Goal: Transaction & Acquisition: Purchase product/service

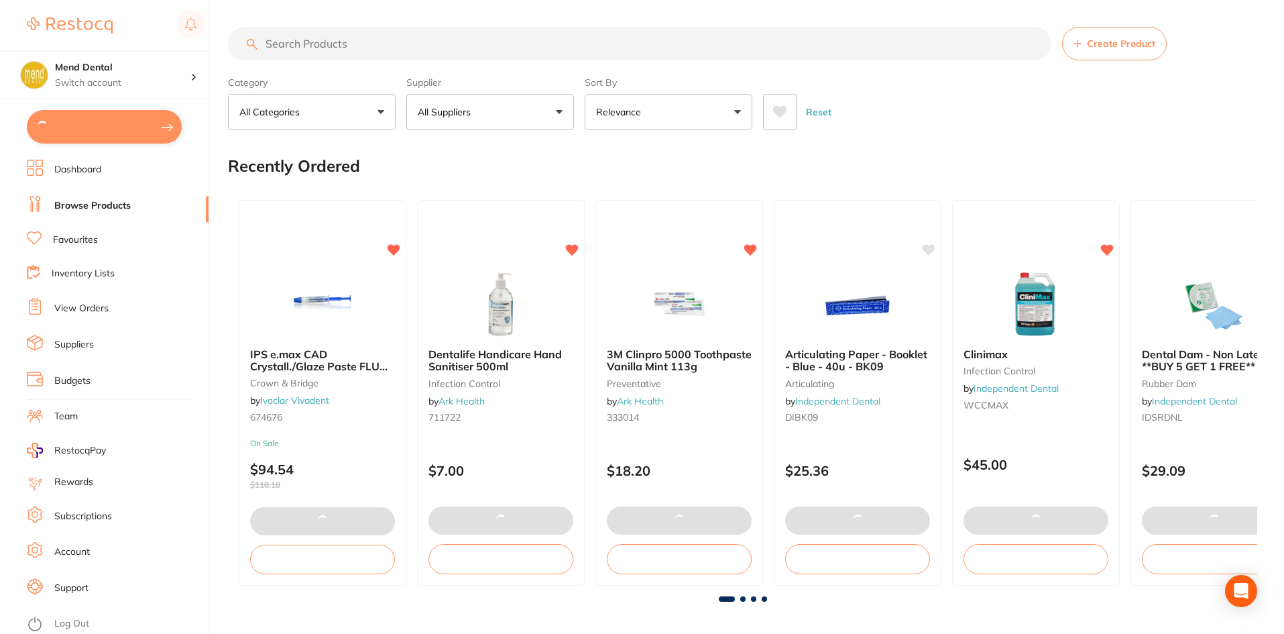
click at [316, 47] on input "search" at bounding box center [639, 44] width 823 height 34
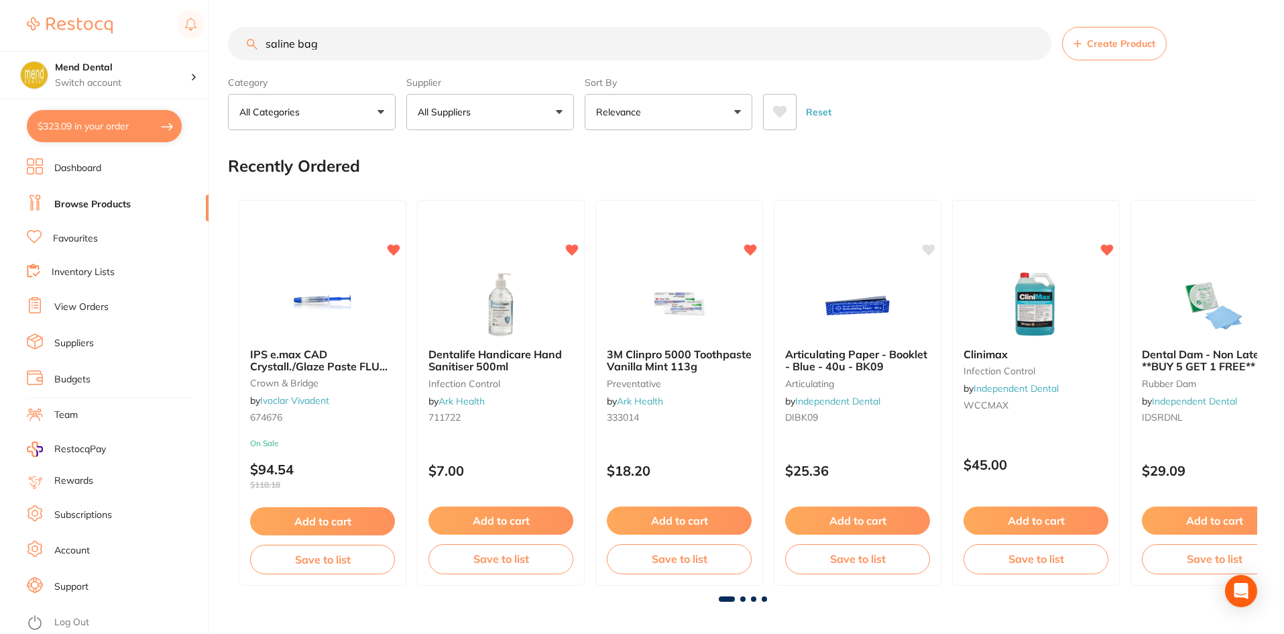
type input "saline bag"
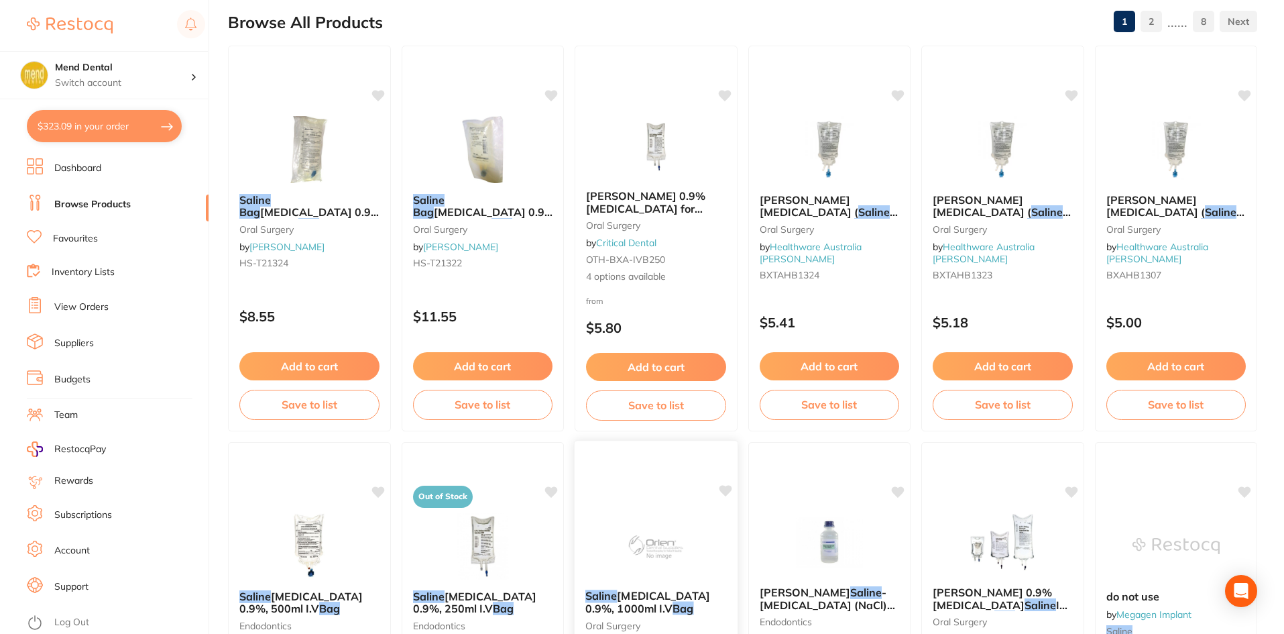
scroll to position [335, 0]
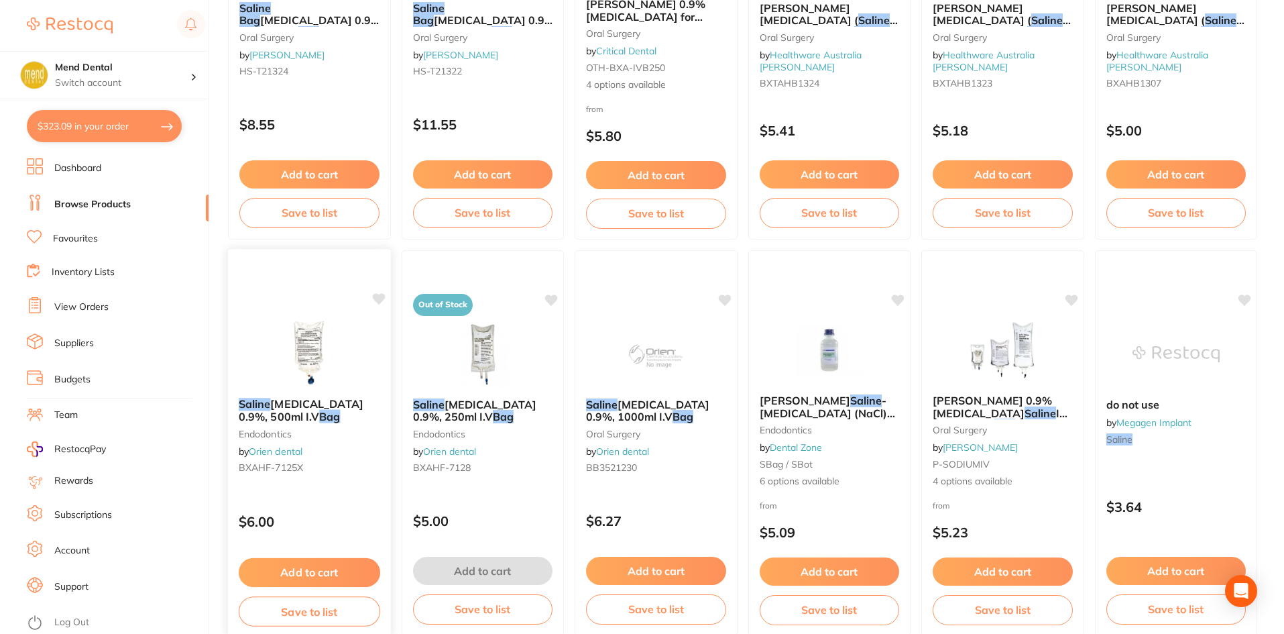
click at [342, 567] on button "Add to cart" at bounding box center [309, 572] width 141 height 29
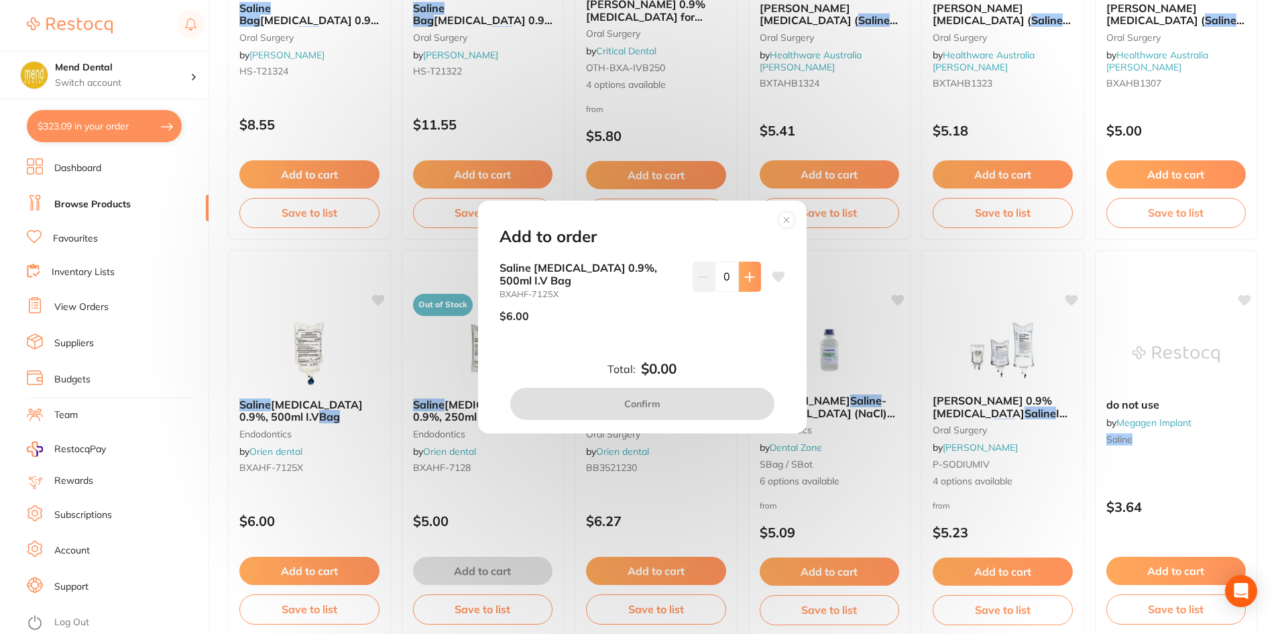
click at [752, 278] on button at bounding box center [750, 277] width 22 height 30
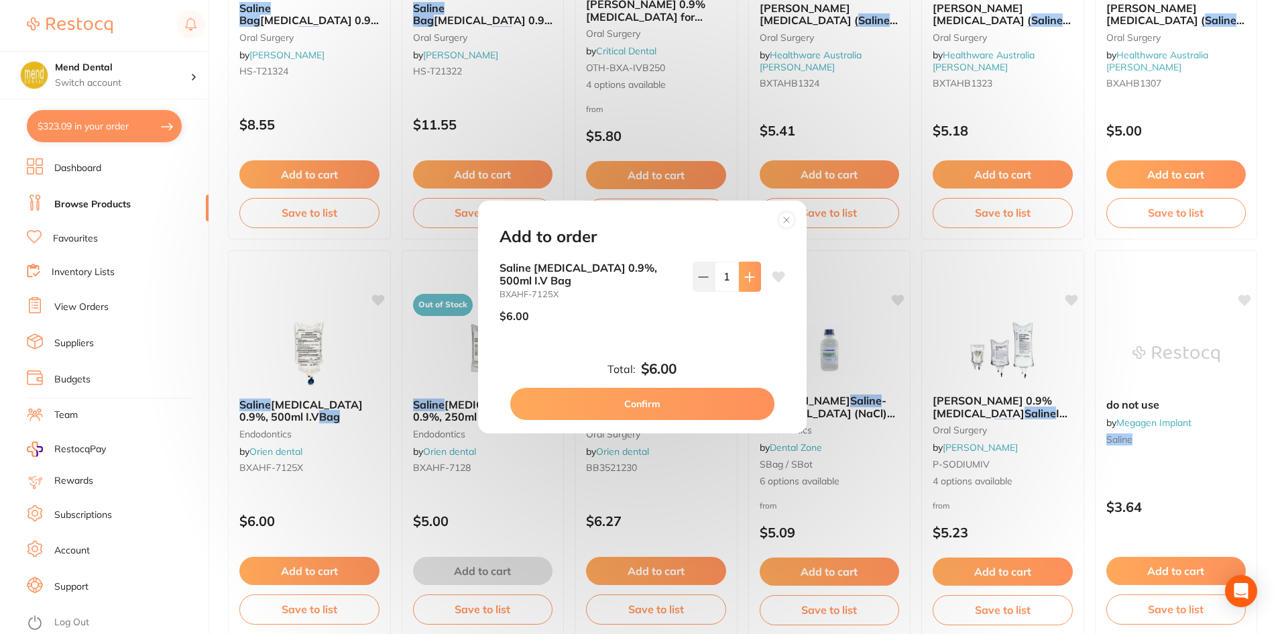
click at [751, 278] on button at bounding box center [750, 277] width 22 height 30
click at [751, 278] on icon at bounding box center [749, 277] width 11 height 11
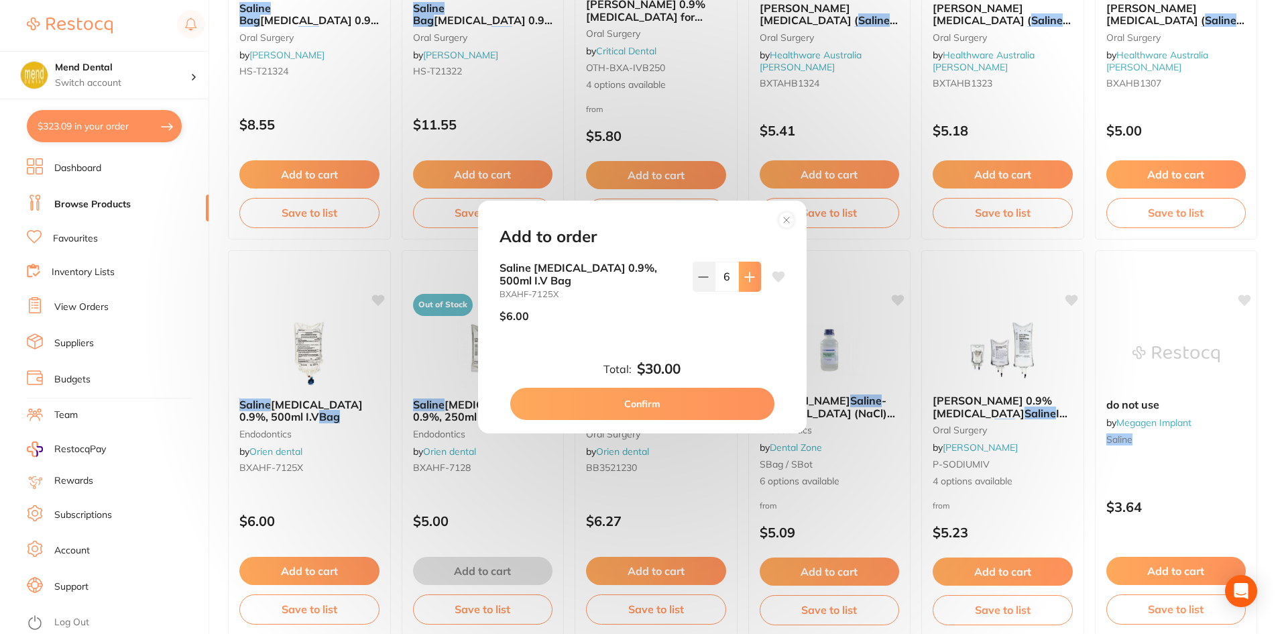
click at [751, 278] on icon at bounding box center [749, 277] width 11 height 11
type input "10"
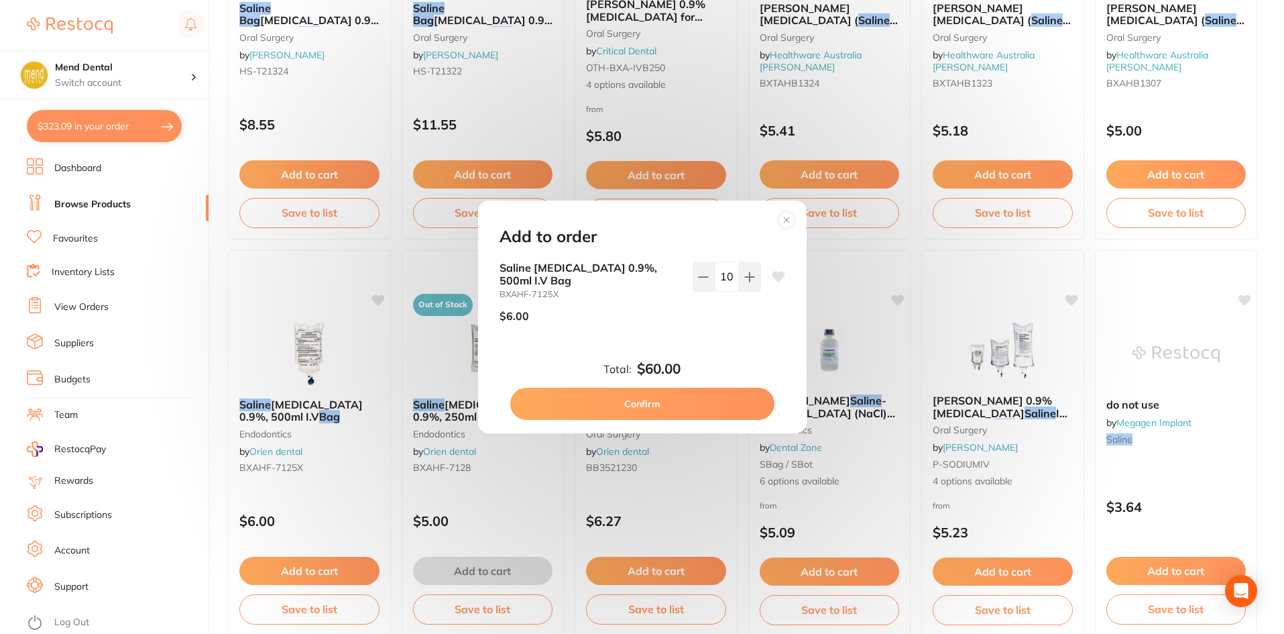
click at [734, 396] on button "Confirm" at bounding box center [642, 404] width 264 height 32
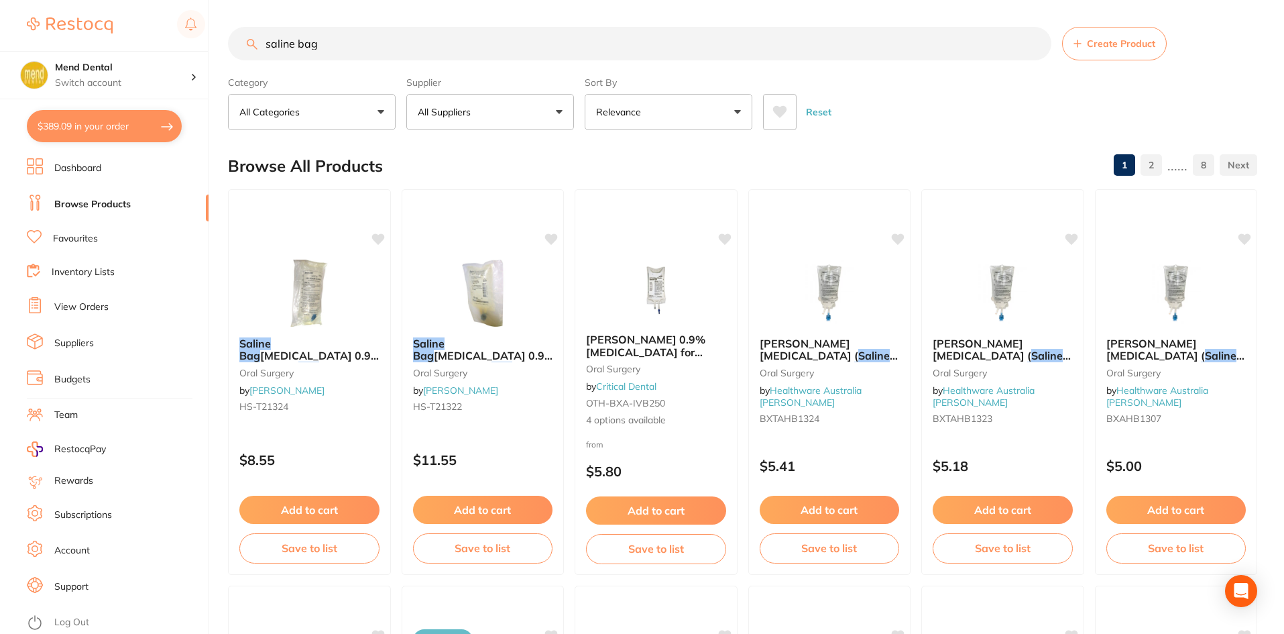
scroll to position [1, 0]
drag, startPoint x: 330, startPoint y: 51, endPoint x: 216, endPoint y: 51, distance: 114.0
click at [216, 51] on div "$389.09 Mend Dental Switch account $389.09 in your order Dashboard Browse Produ…" at bounding box center [642, 317] width 1284 height 634
type input "baxter saline"
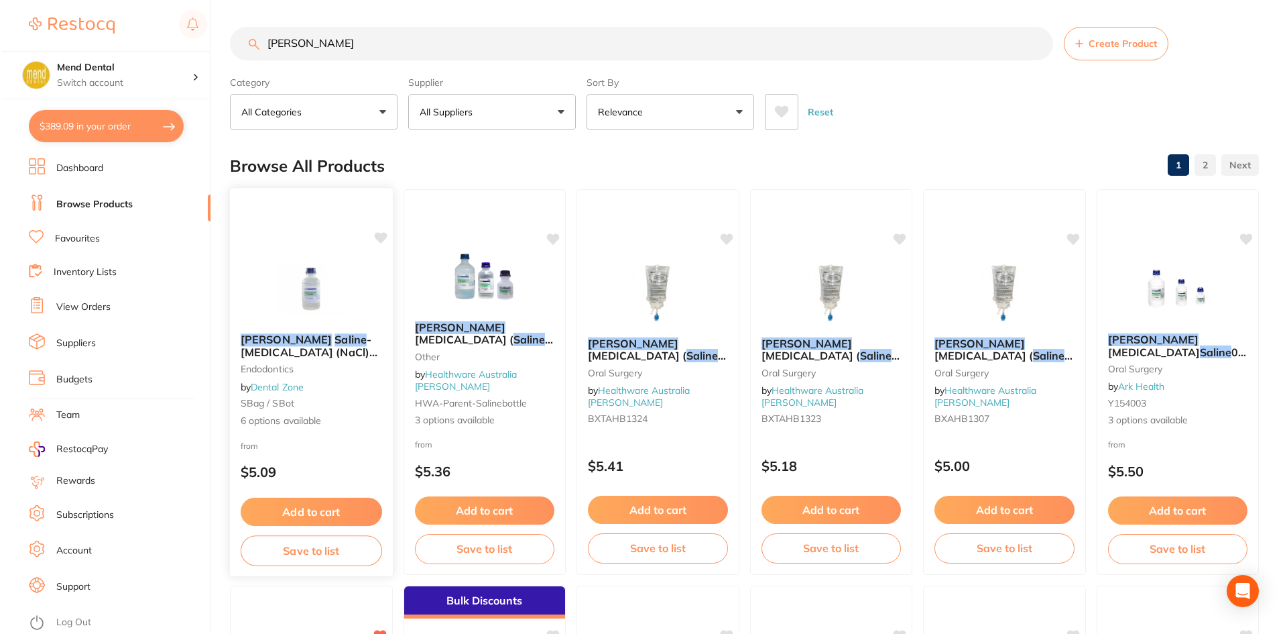
scroll to position [0, 0]
click at [316, 308] on img at bounding box center [310, 289] width 88 height 68
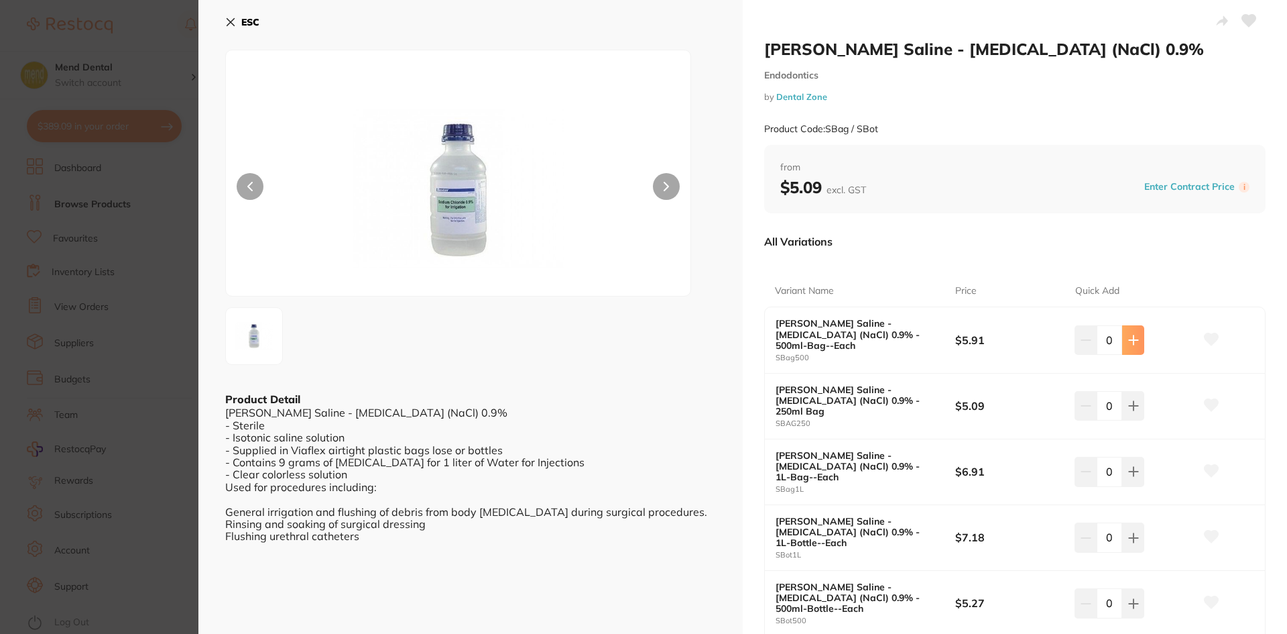
click at [1133, 335] on icon at bounding box center [1133, 339] width 9 height 9
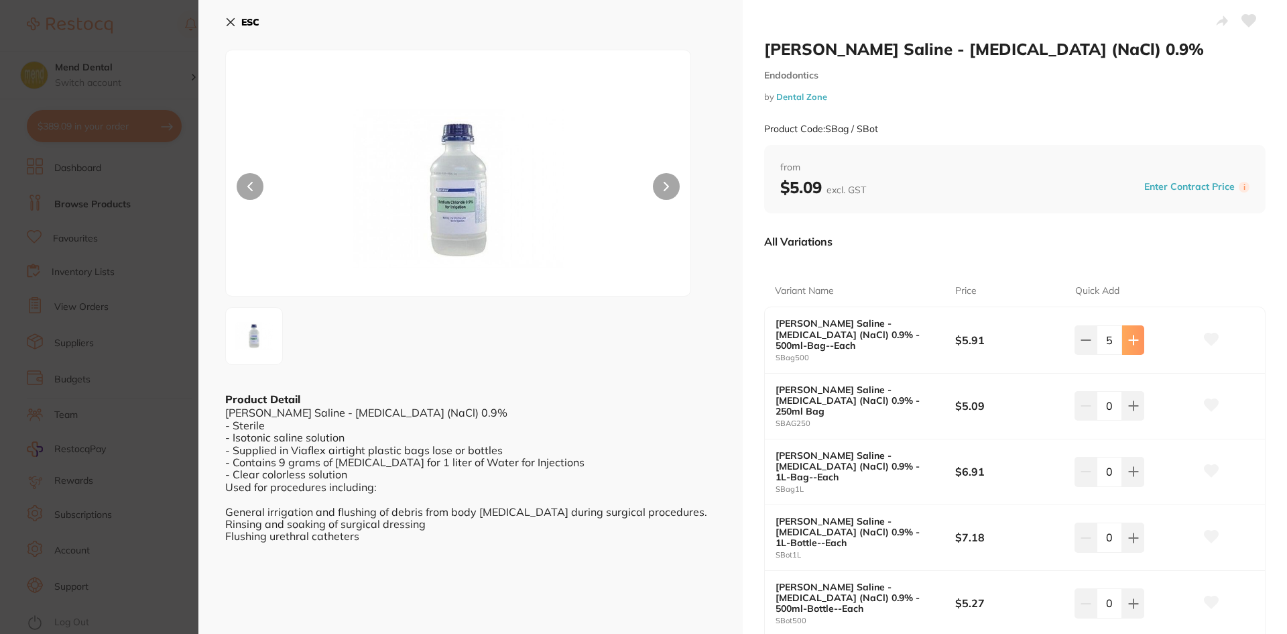
click at [1133, 335] on icon at bounding box center [1133, 339] width 9 height 9
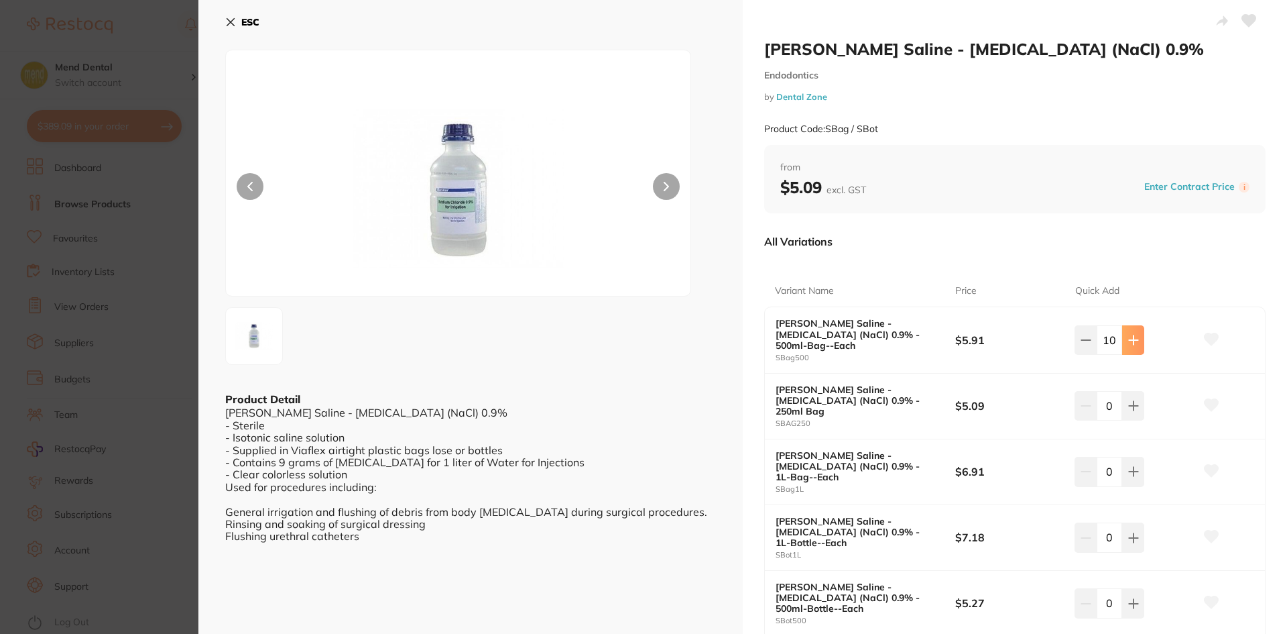
click at [1133, 335] on icon at bounding box center [1133, 339] width 9 height 9
click at [1084, 336] on icon at bounding box center [1086, 340] width 11 height 11
type input "10"
click at [1204, 338] on icon at bounding box center [1211, 339] width 15 height 13
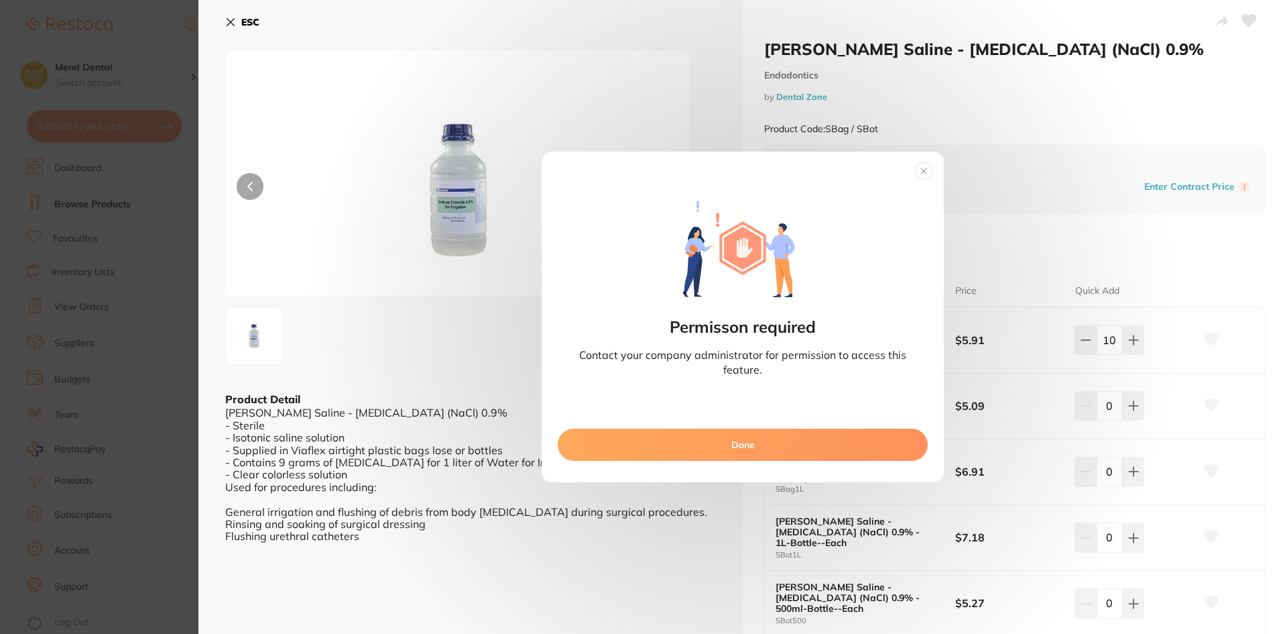
click at [920, 174] on circle at bounding box center [924, 171] width 15 height 15
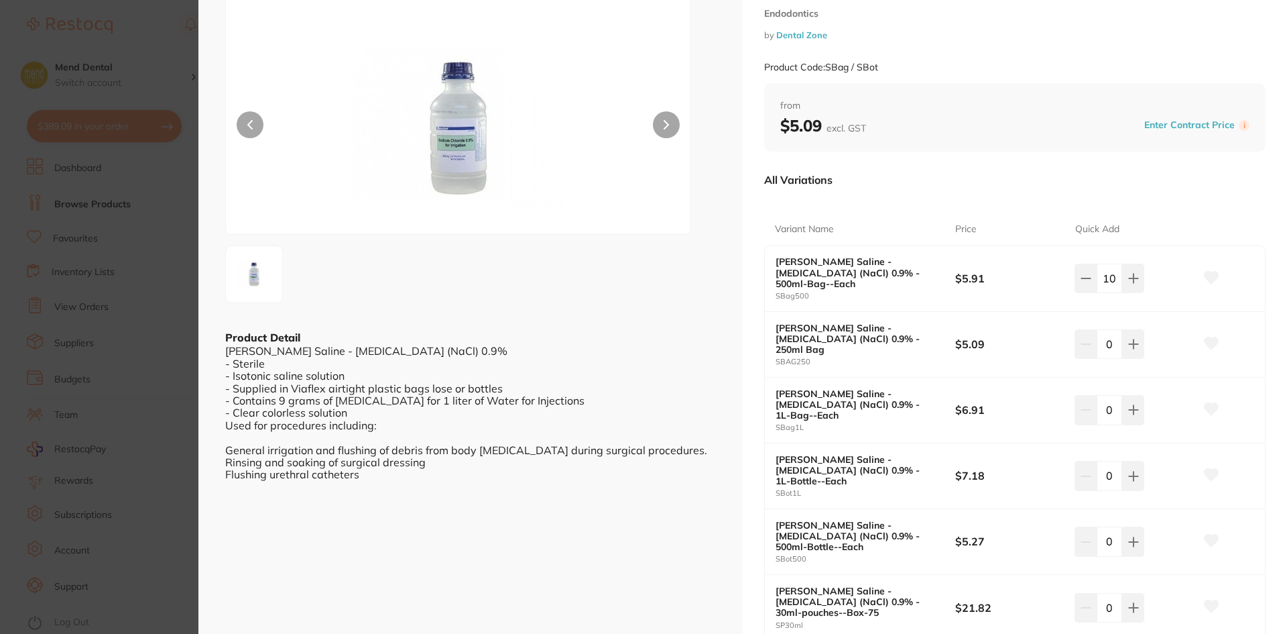
scroll to position [134, 0]
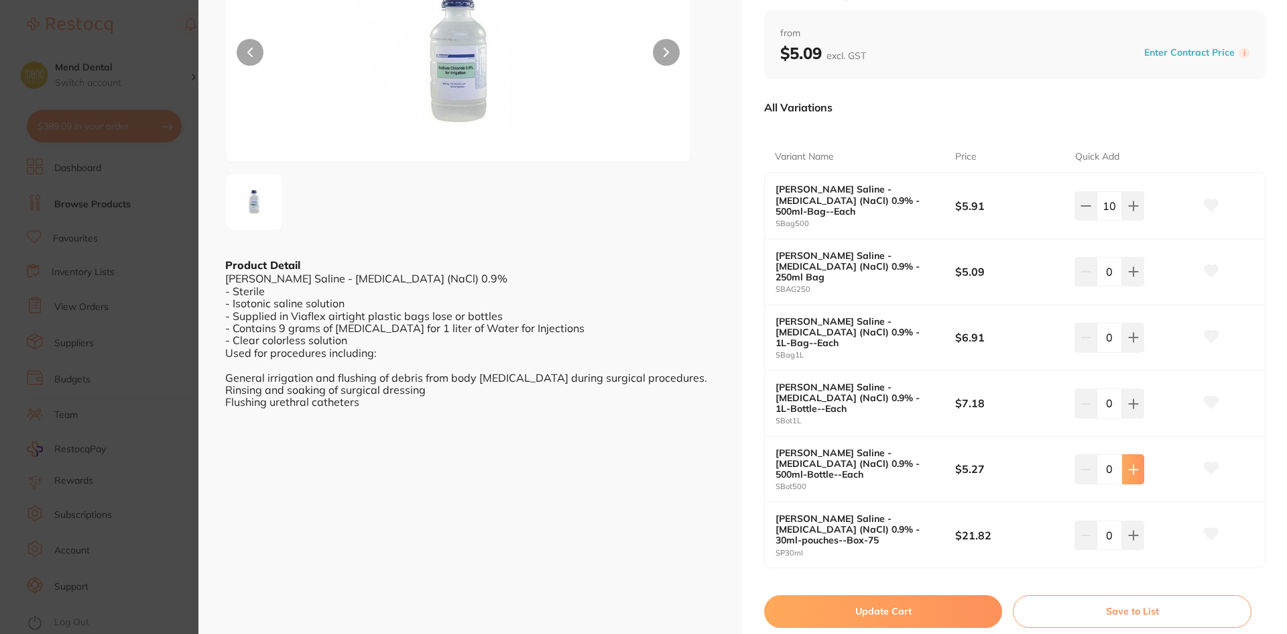
click at [1135, 464] on icon at bounding box center [1133, 469] width 11 height 11
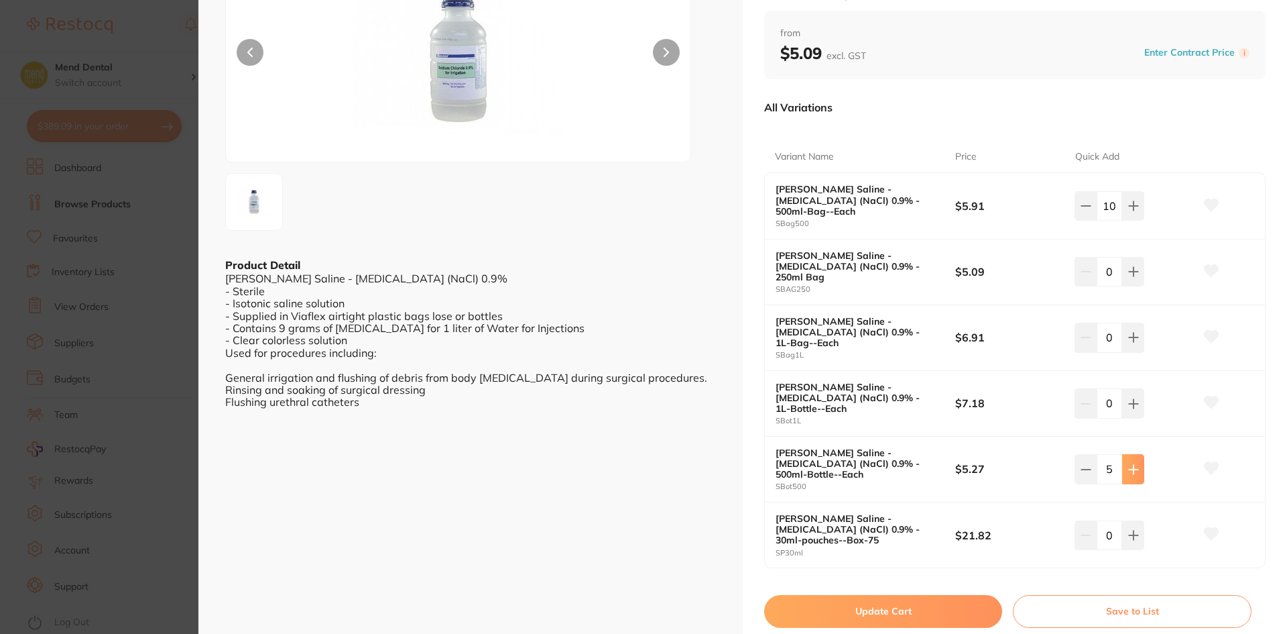
click at [1135, 464] on icon at bounding box center [1133, 469] width 11 height 11
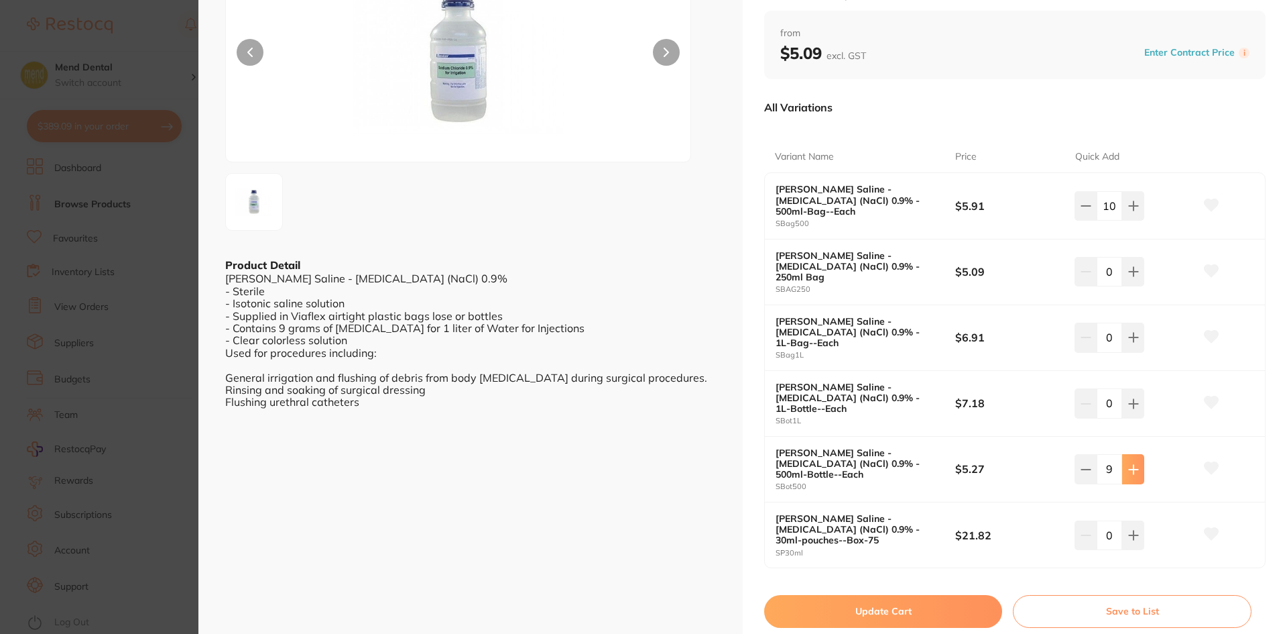
type input "10"
click at [853, 595] on button "Update Cart" at bounding box center [883, 611] width 238 height 32
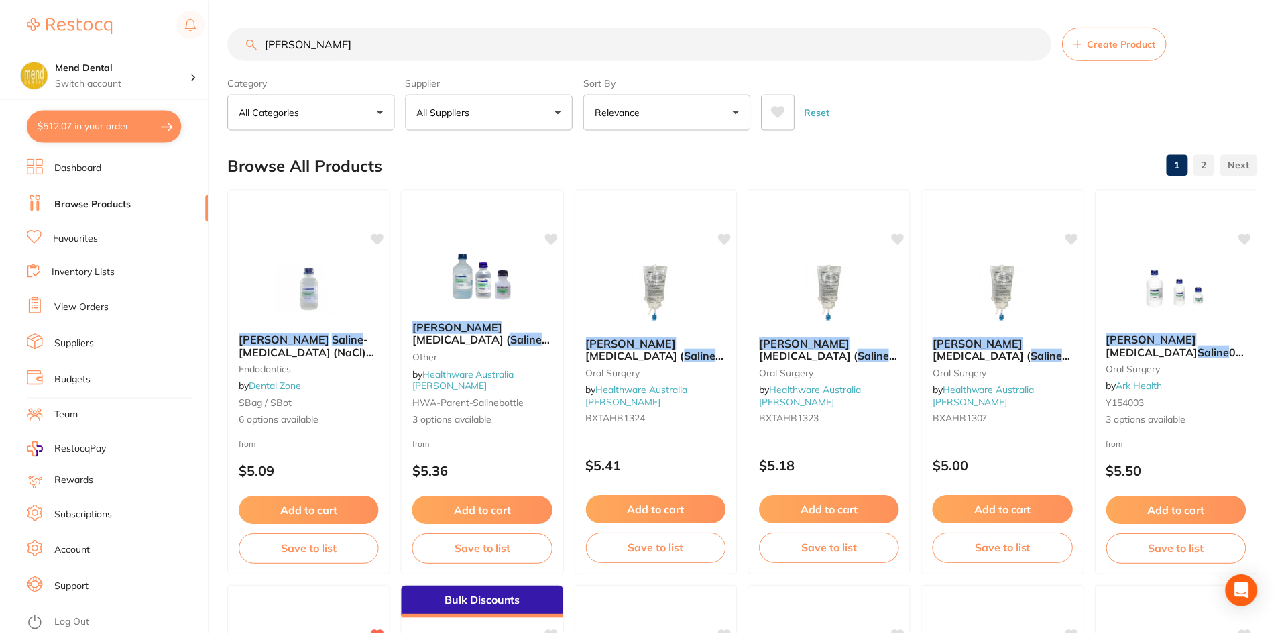
scroll to position [3, 0]
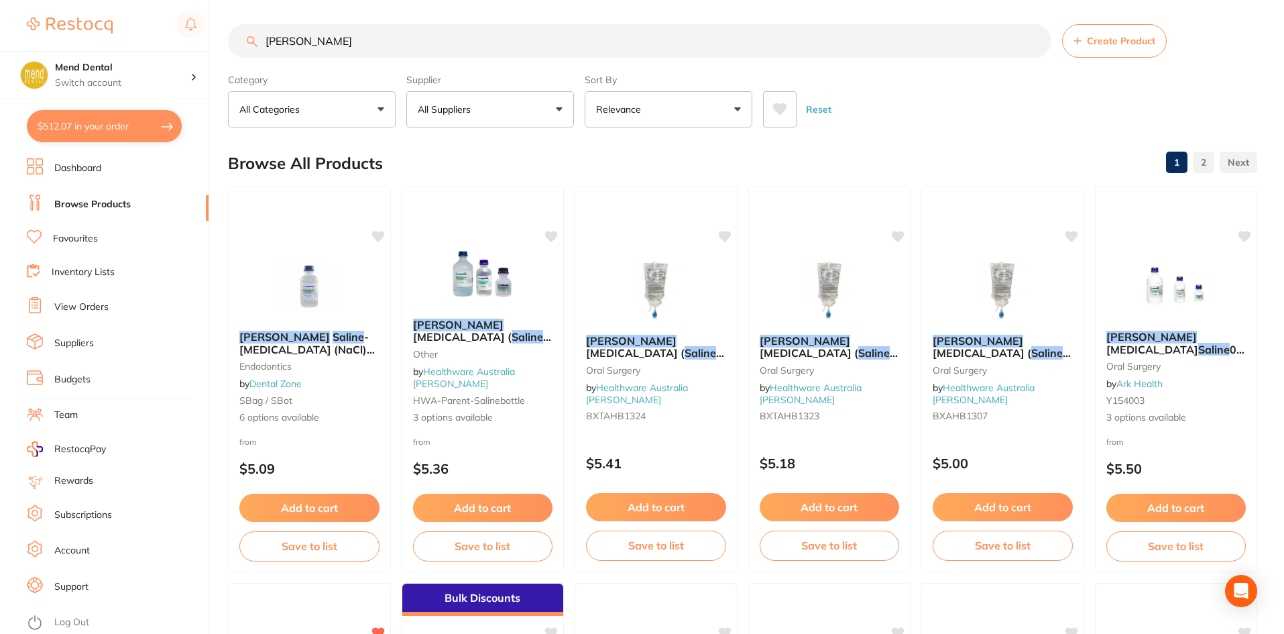
click at [139, 129] on button "$512.07 in your order" at bounding box center [104, 126] width 155 height 32
checkbox input "true"
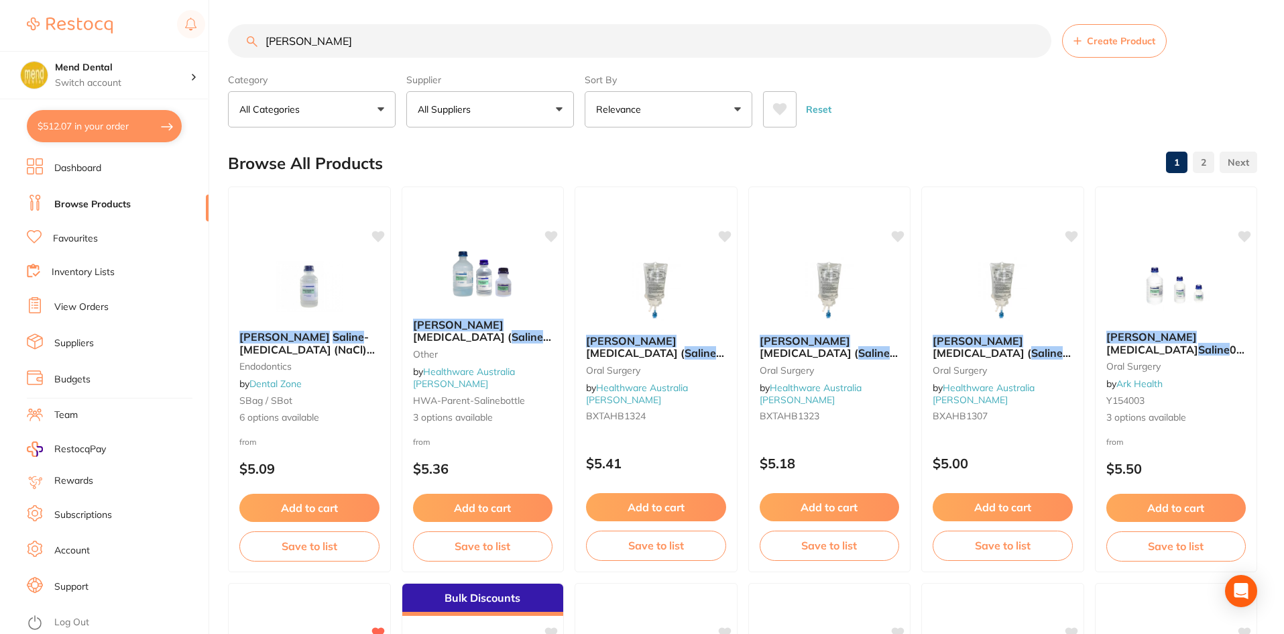
checkbox input "true"
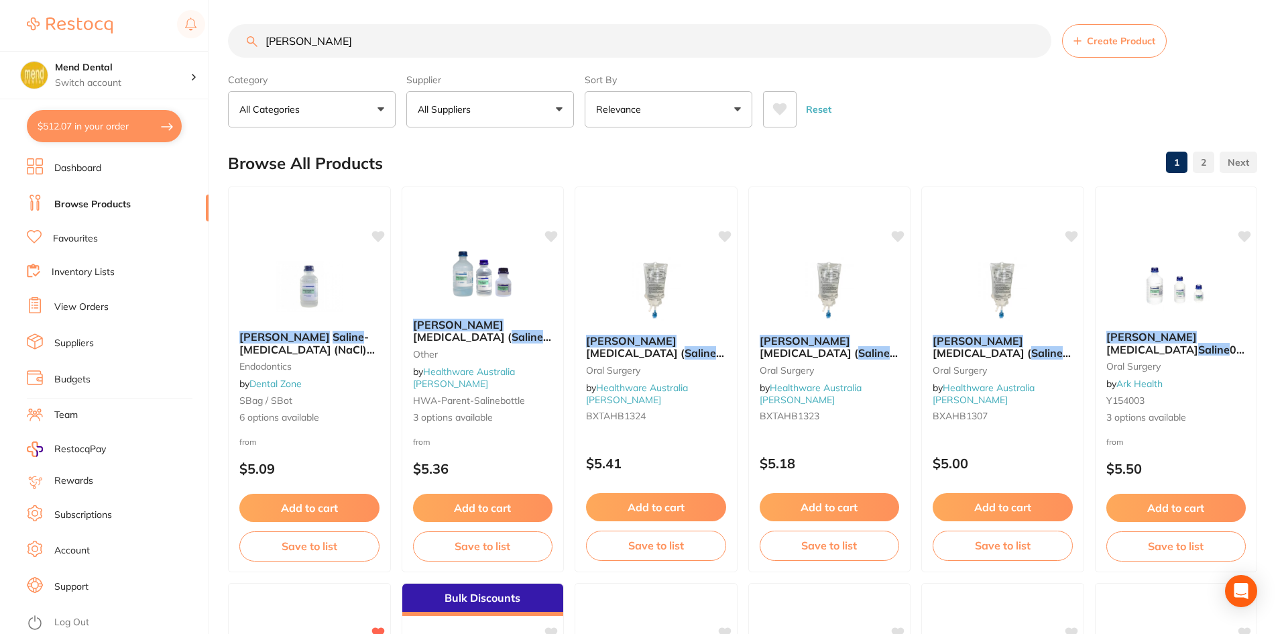
checkbox input "true"
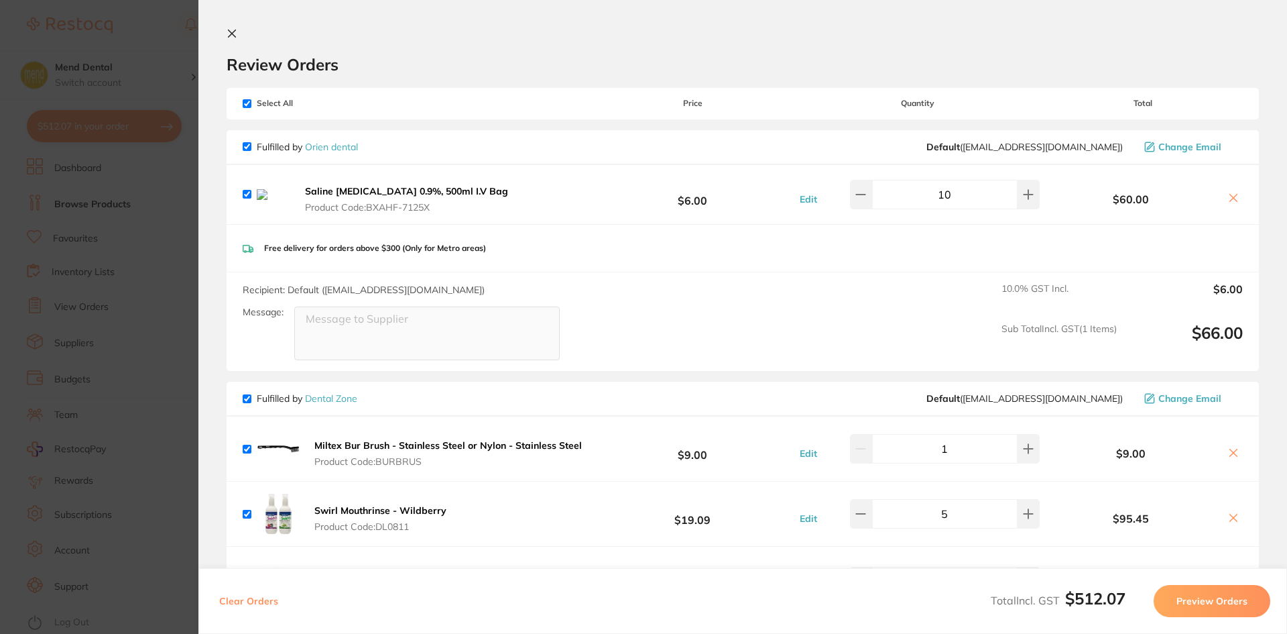
scroll to position [268, 0]
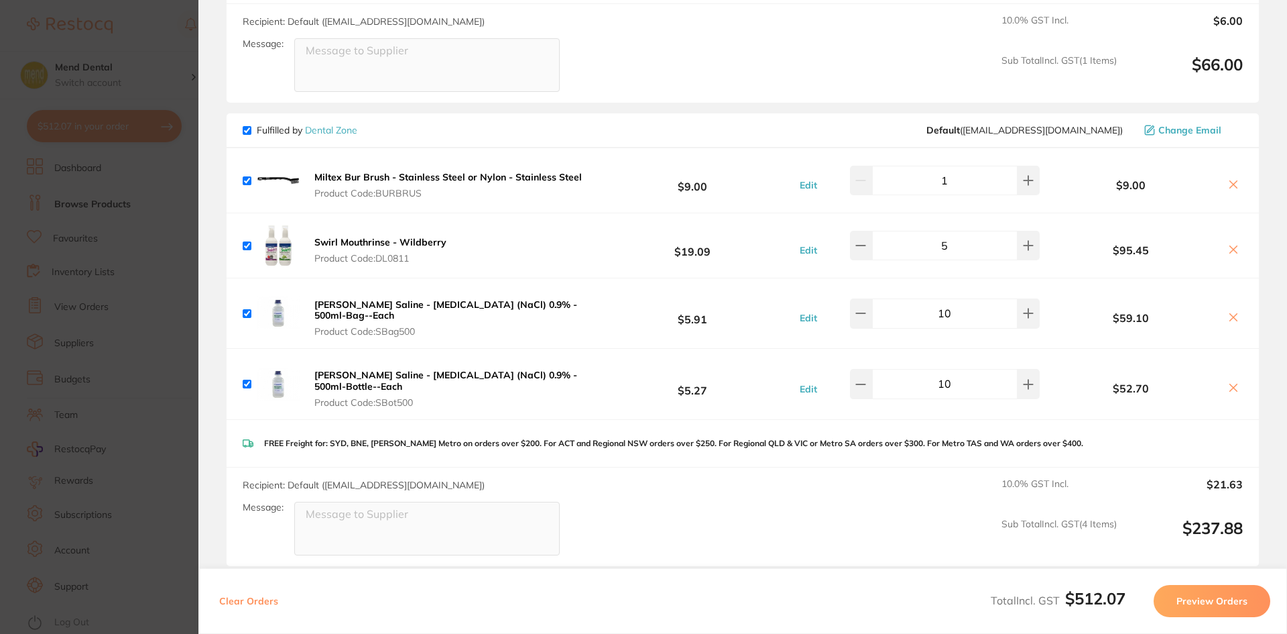
click at [334, 313] on b "[PERSON_NAME] Saline - [MEDICAL_DATA] (NaCl) 0.9% - 500ml-Bag--Each" at bounding box center [445, 309] width 263 height 23
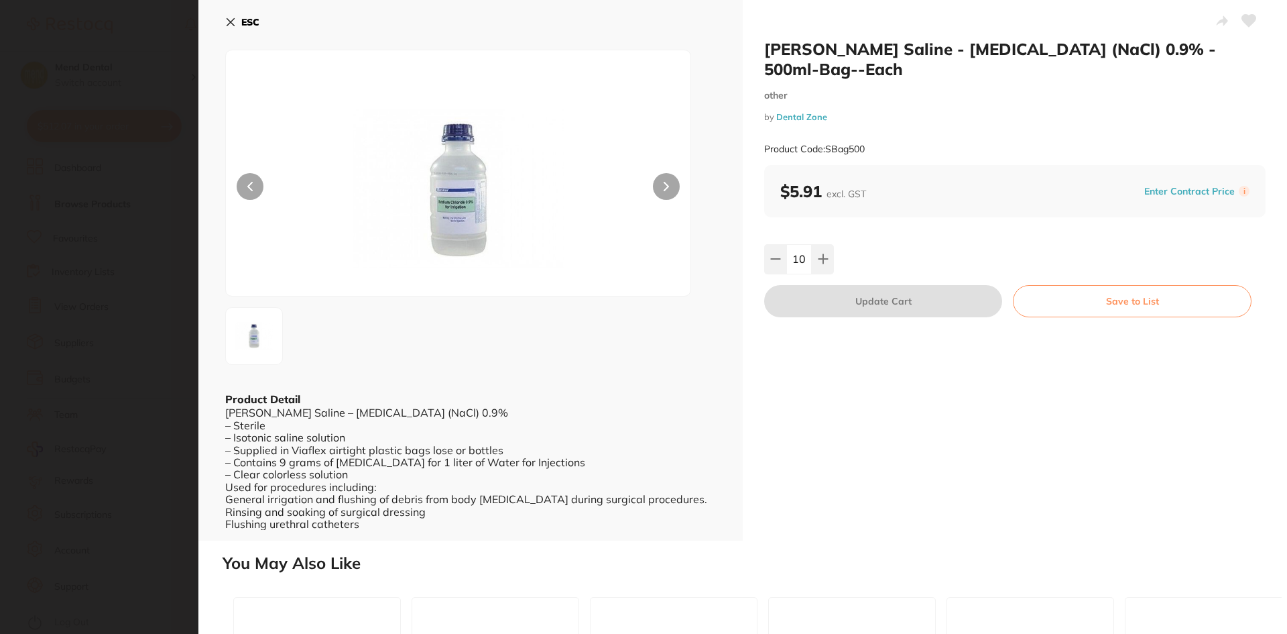
click at [225, 21] on icon at bounding box center [230, 22] width 11 height 11
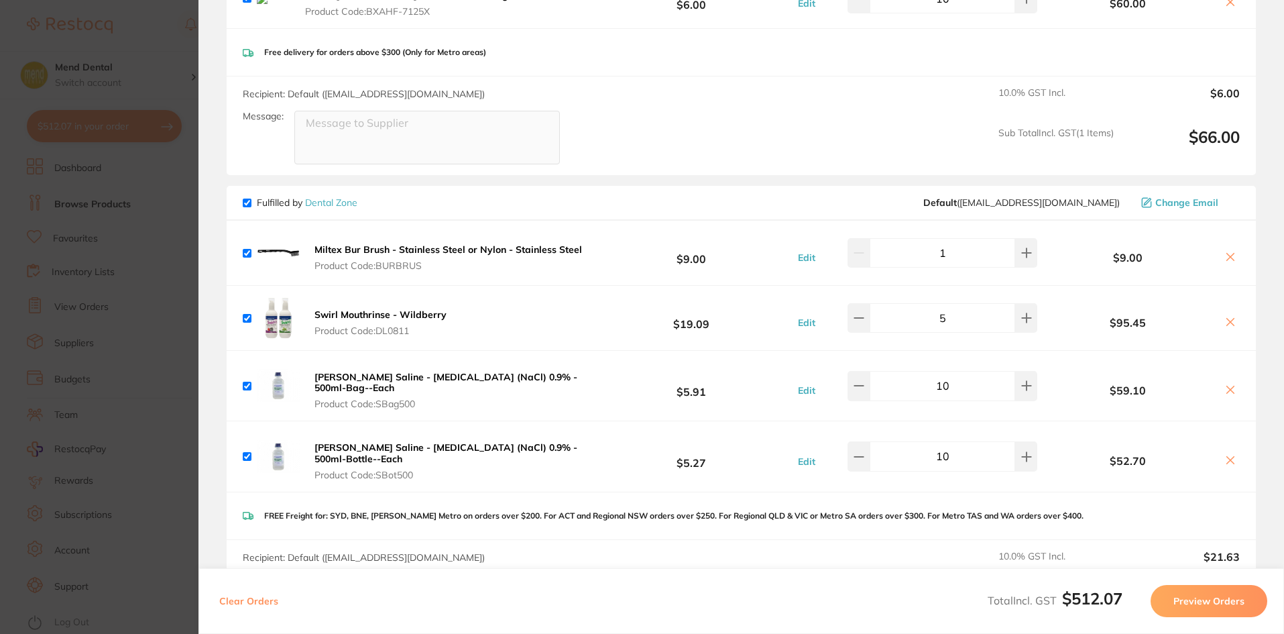
scroll to position [67, 0]
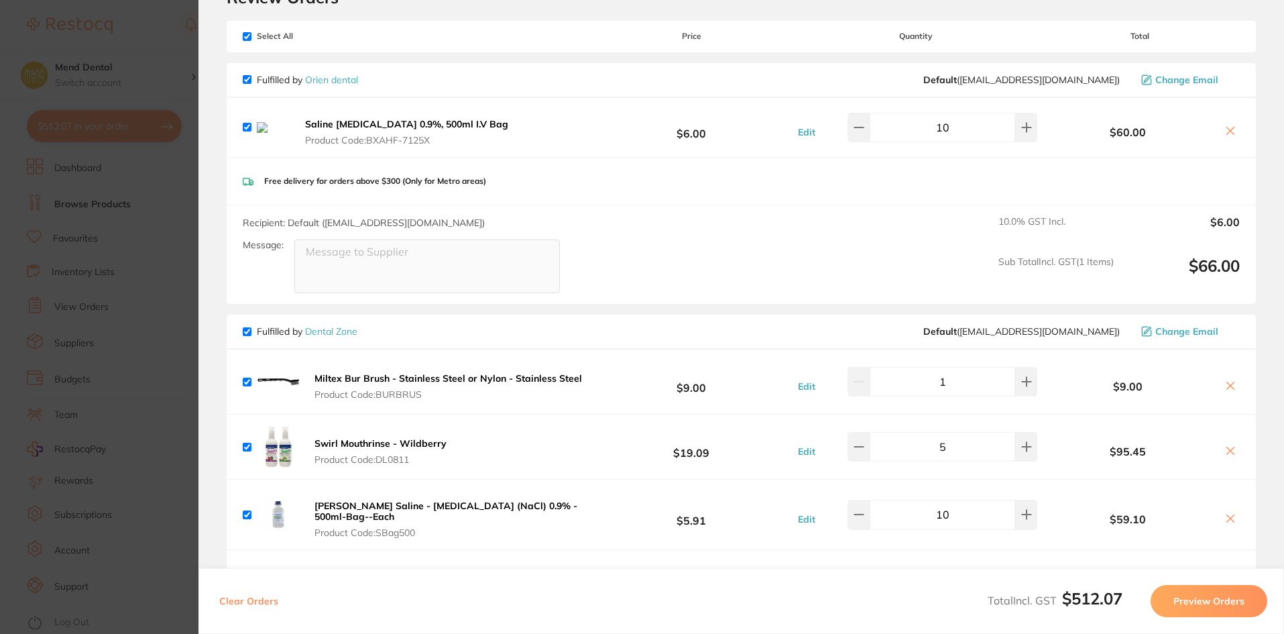
click at [1230, 136] on icon at bounding box center [1230, 130] width 11 height 11
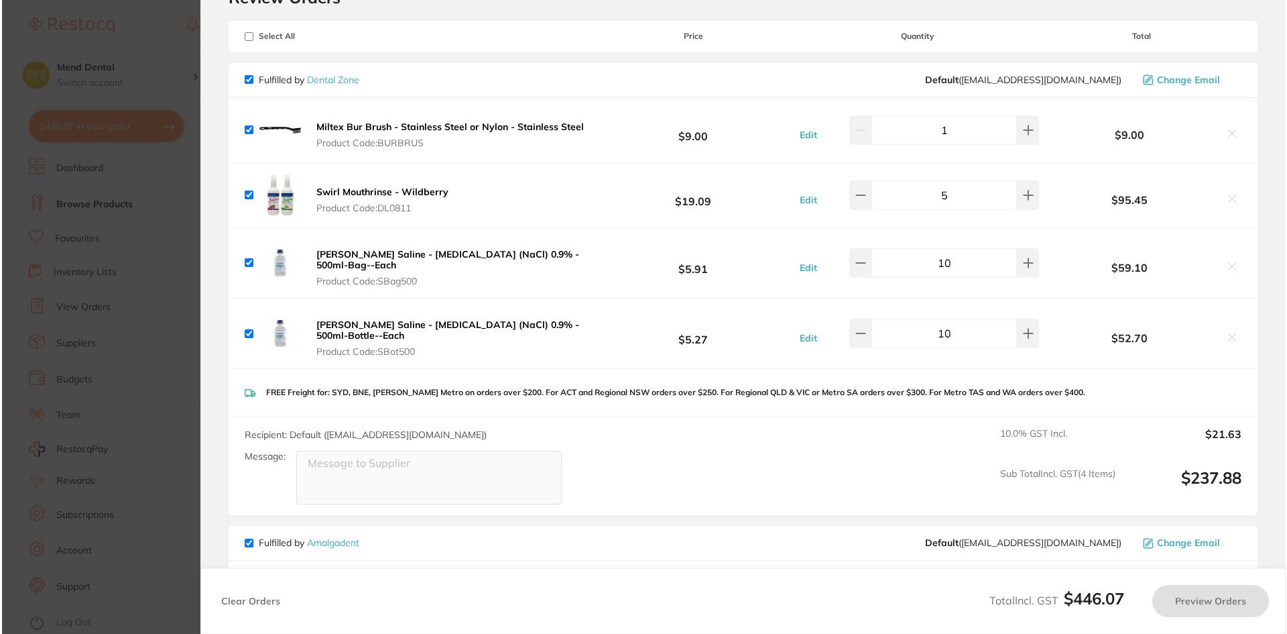
scroll to position [0, 0]
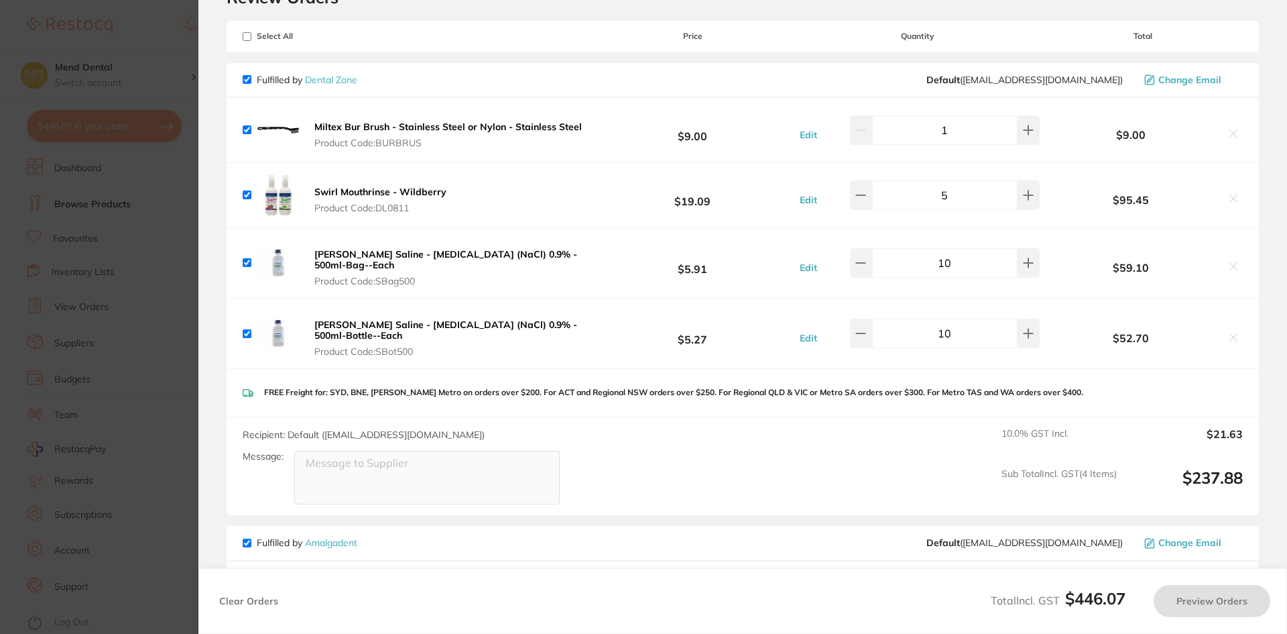
checkbox input "true"
click at [113, 234] on section "Update RRP Set your pre negotiated price for this item. Item Agreed RRP (excl. …" at bounding box center [643, 317] width 1287 height 634
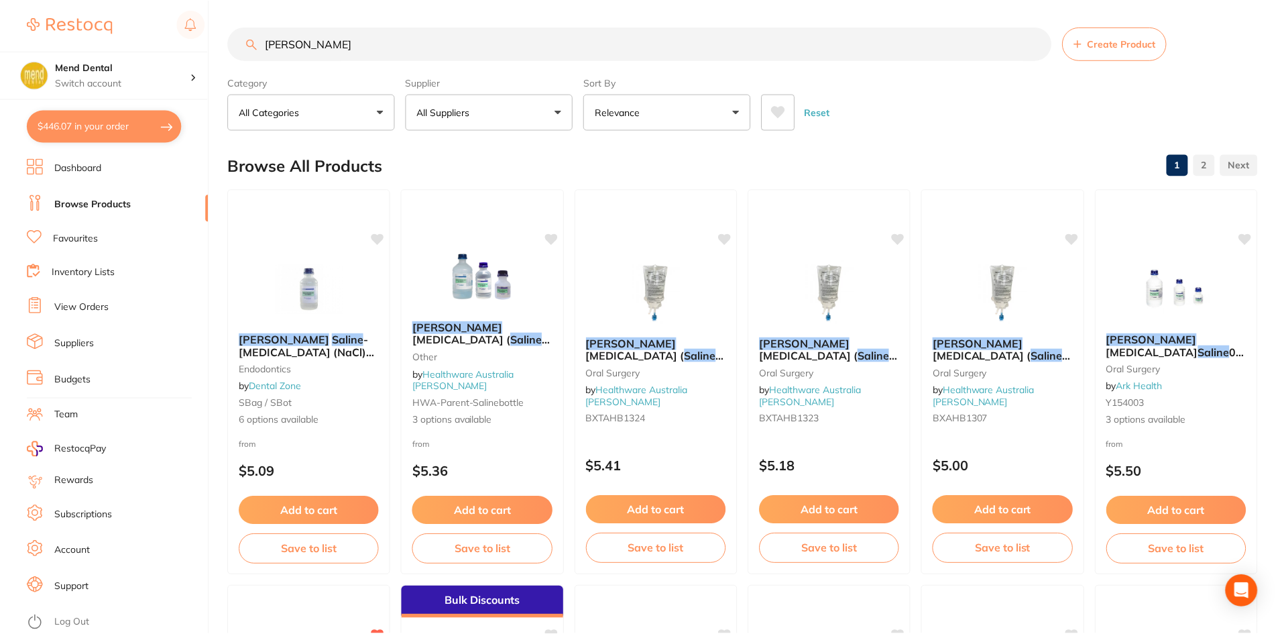
scroll to position [3, 0]
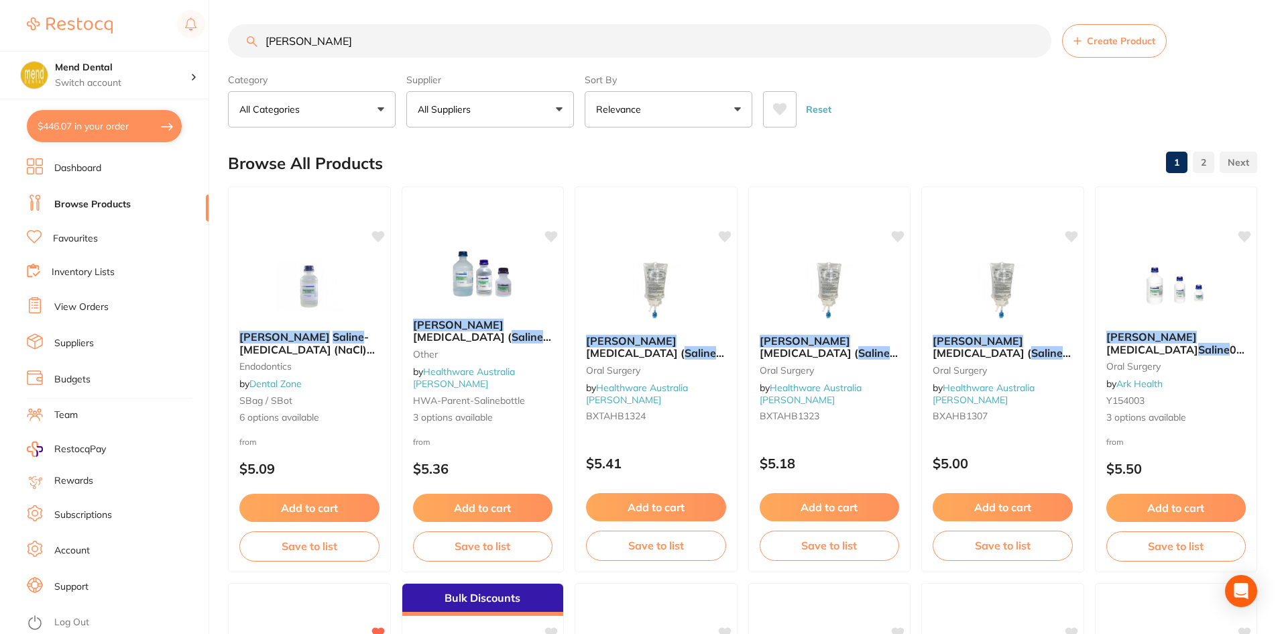
click at [95, 310] on link "View Orders" at bounding box center [81, 306] width 54 height 13
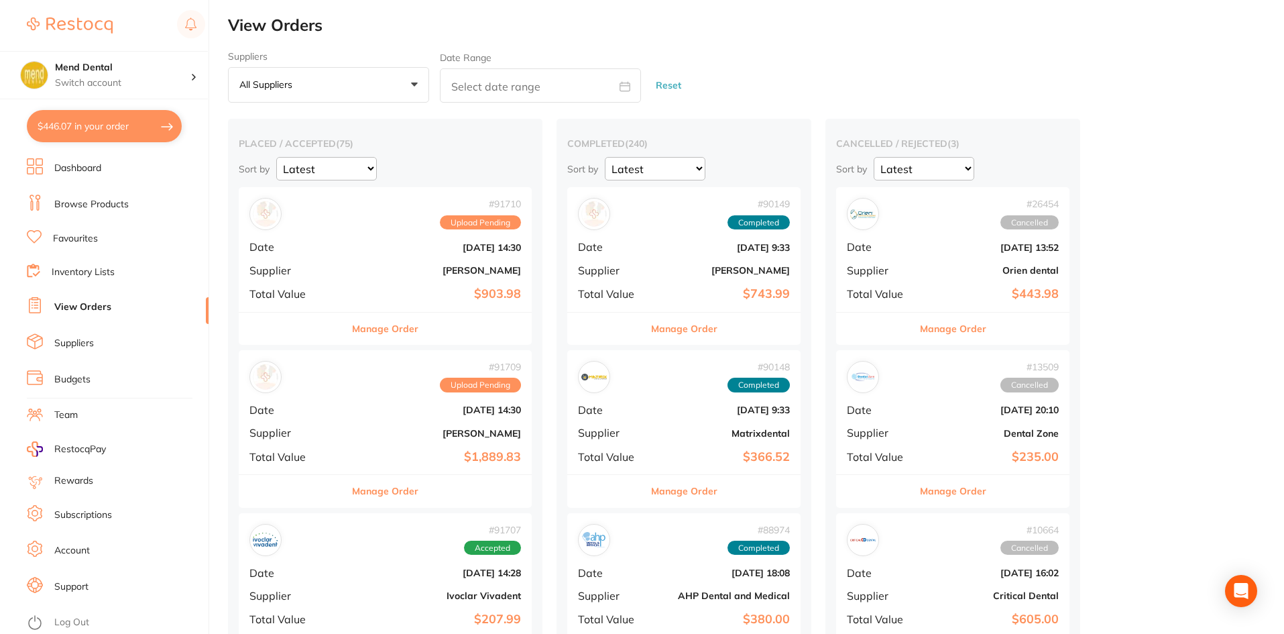
click at [341, 88] on button "All suppliers +0" at bounding box center [328, 85] width 201 height 36
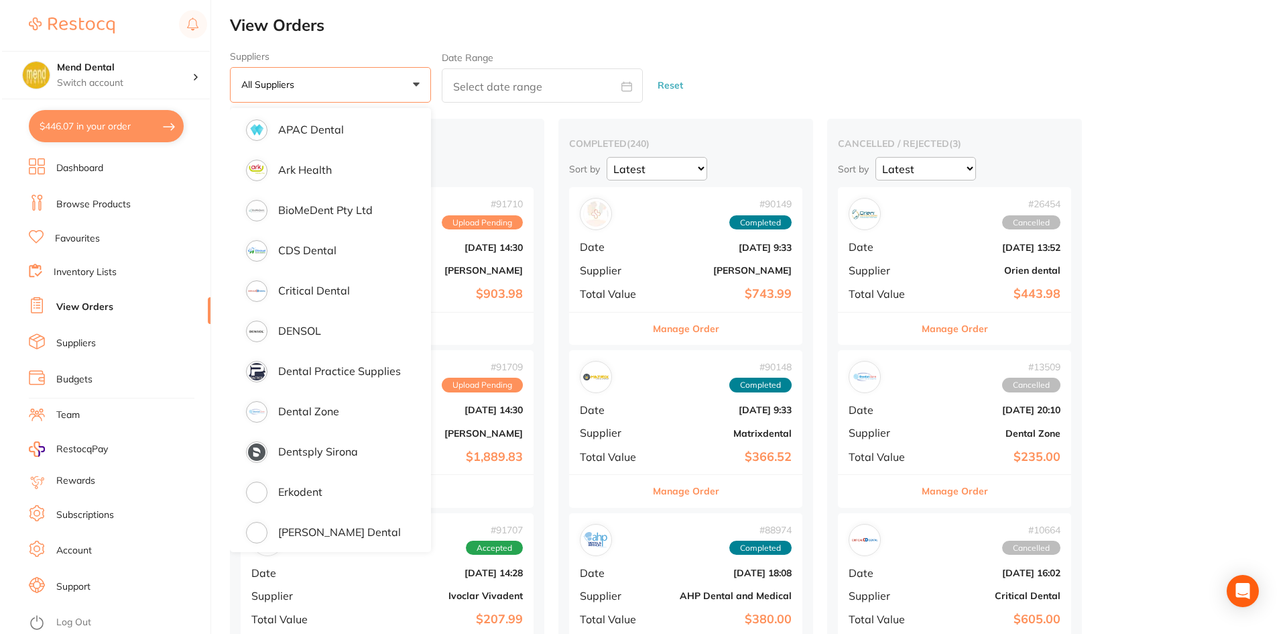
scroll to position [201, 0]
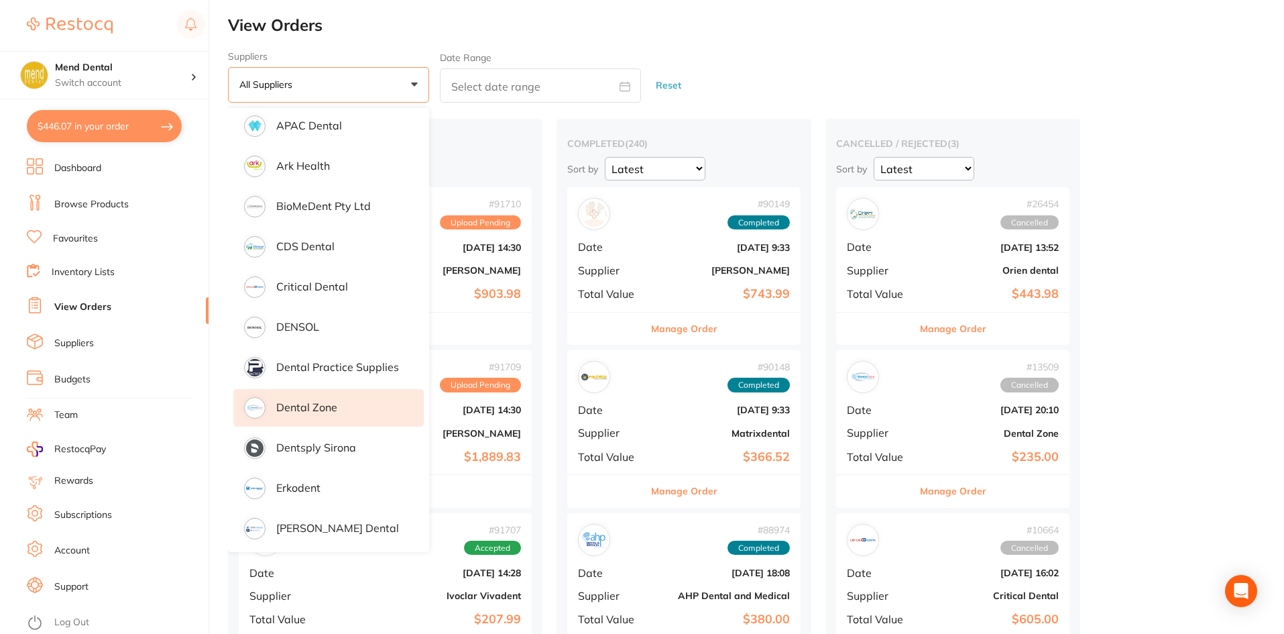
click at [311, 408] on p "Dental Zone" at bounding box center [306, 407] width 61 height 12
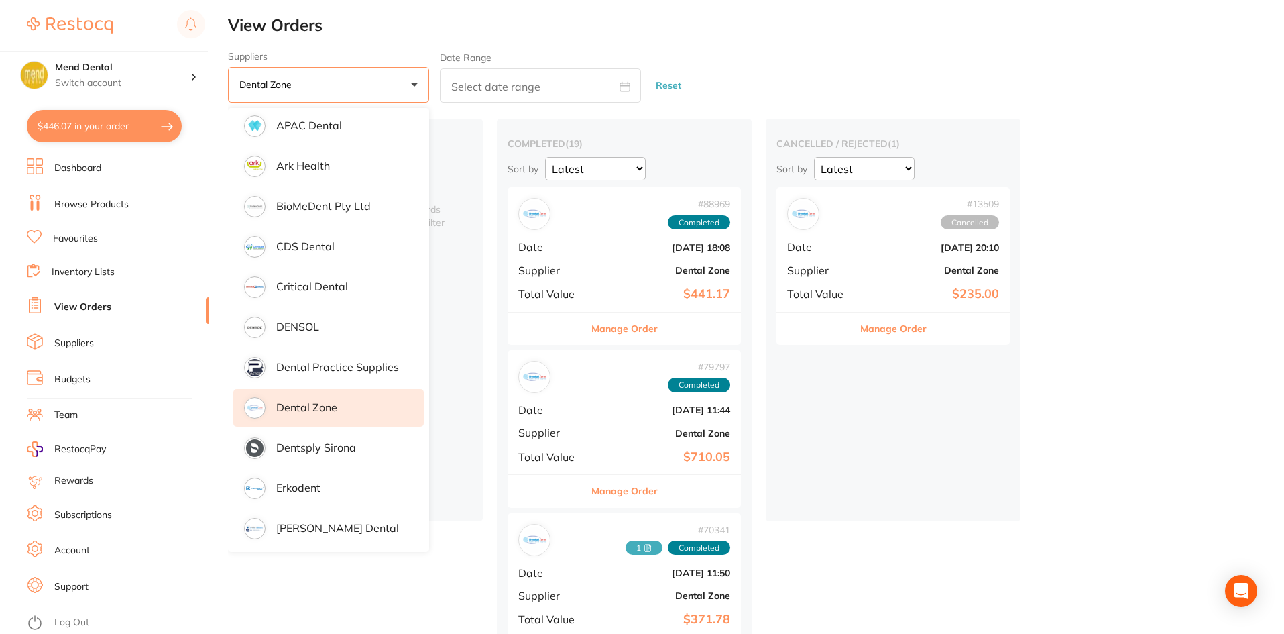
click at [799, 395] on div "cancelled / rejected ( 1 ) Sort by Latest Notification # 13509 Cancelled Date J…" at bounding box center [893, 320] width 255 height 402
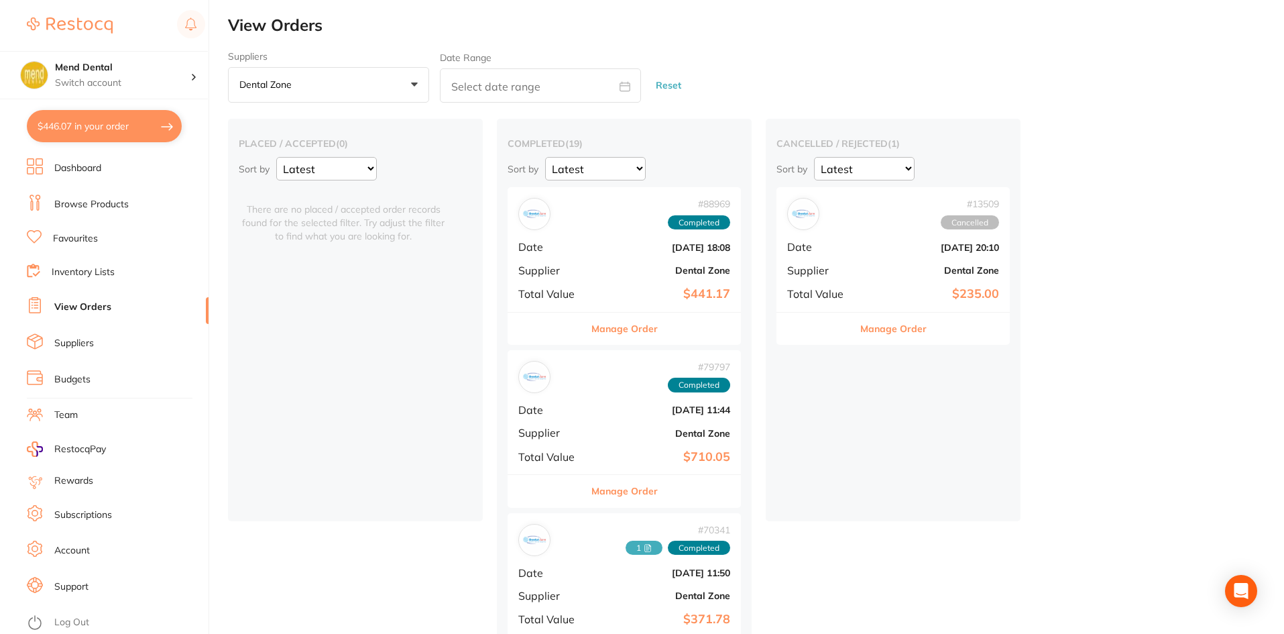
click at [80, 204] on link "Browse Products" at bounding box center [91, 204] width 74 height 13
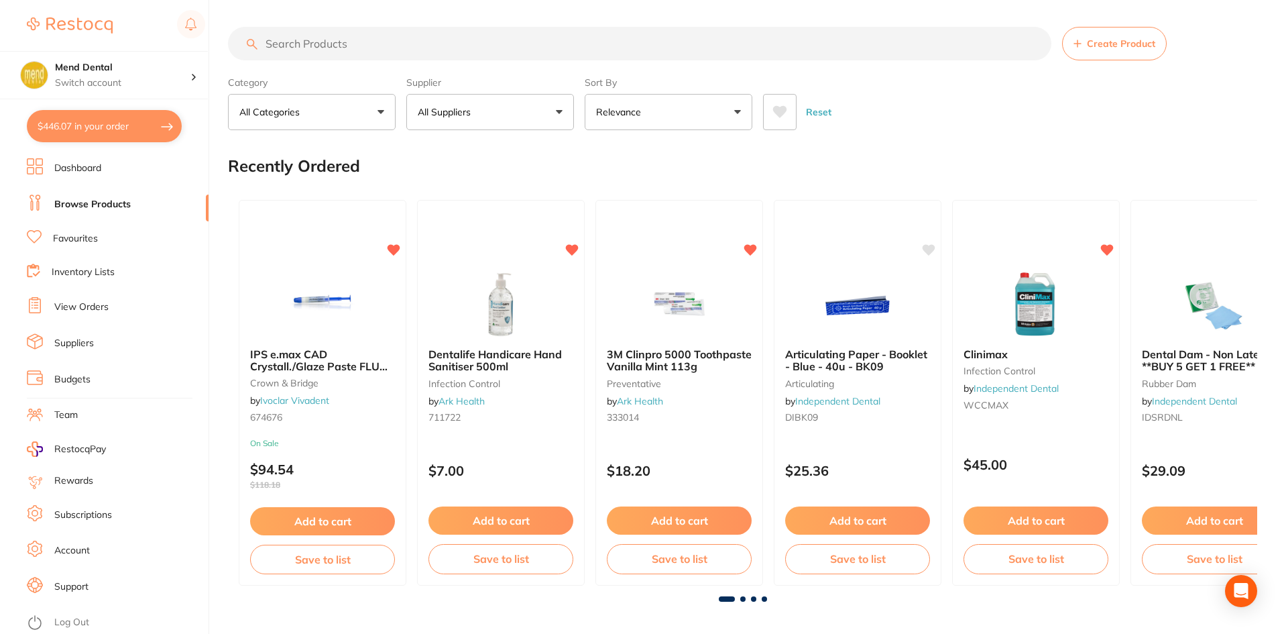
click at [422, 56] on input "search" at bounding box center [639, 44] width 823 height 34
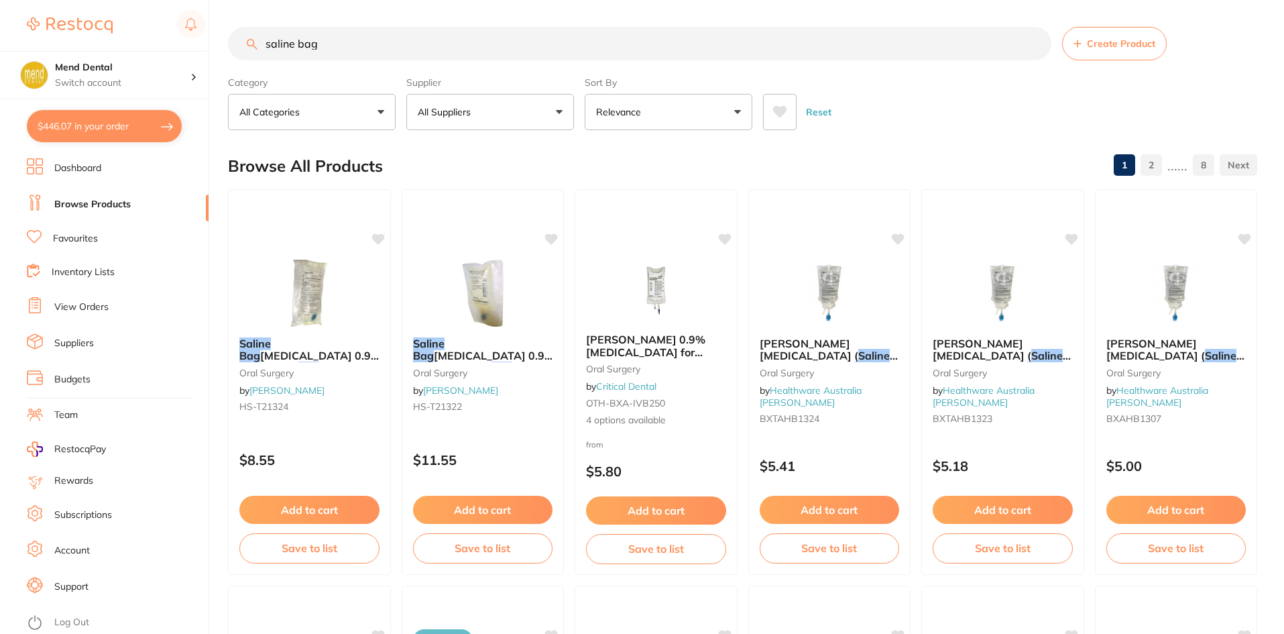
type input "saline bag"
click at [456, 110] on p "All Suppliers" at bounding box center [447, 111] width 58 height 13
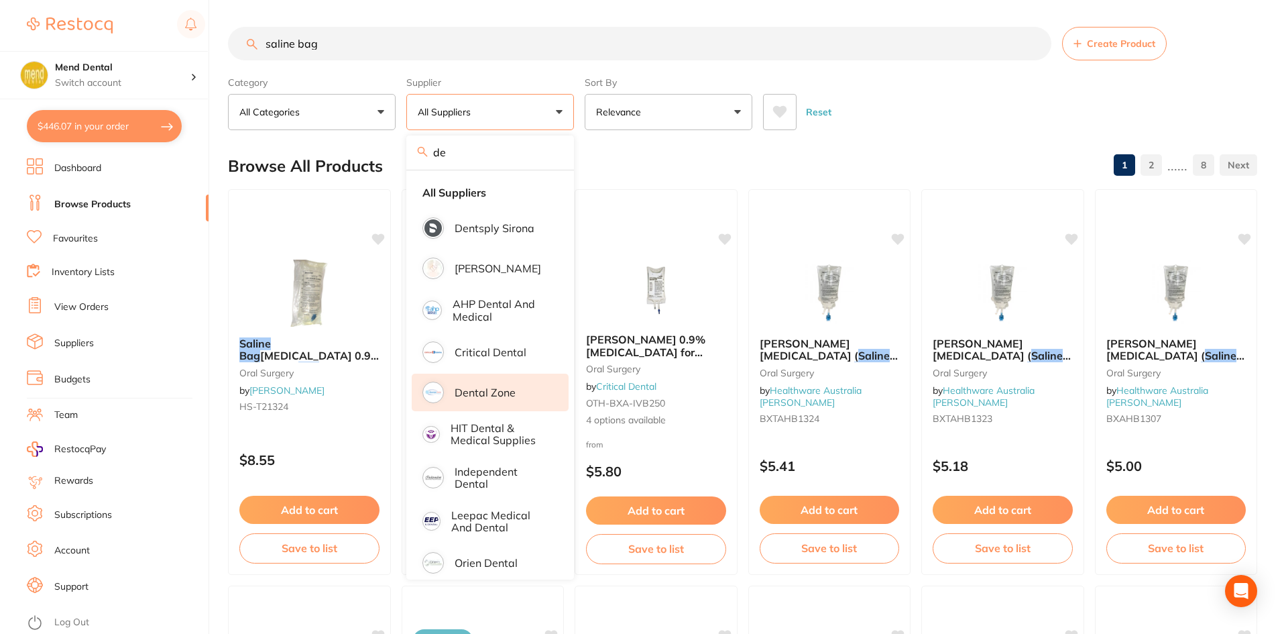
type input "de"
click at [496, 390] on p "Dental Zone" at bounding box center [485, 392] width 61 height 12
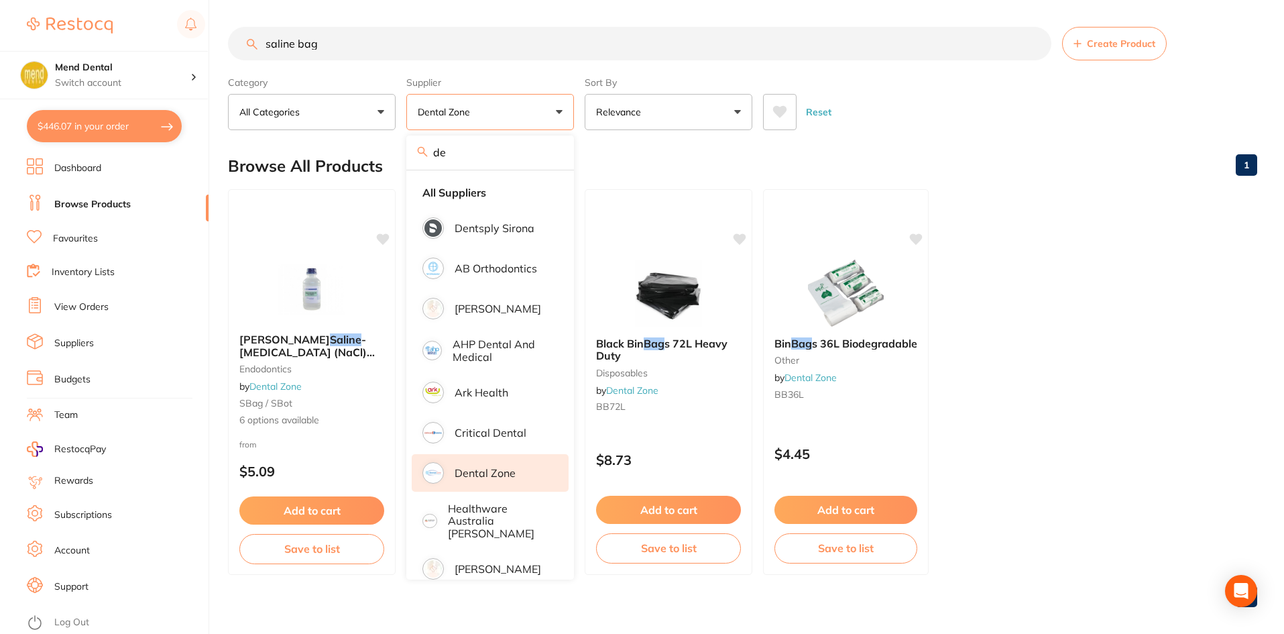
click at [717, 154] on div "Browse All Products 1" at bounding box center [742, 165] width 1029 height 45
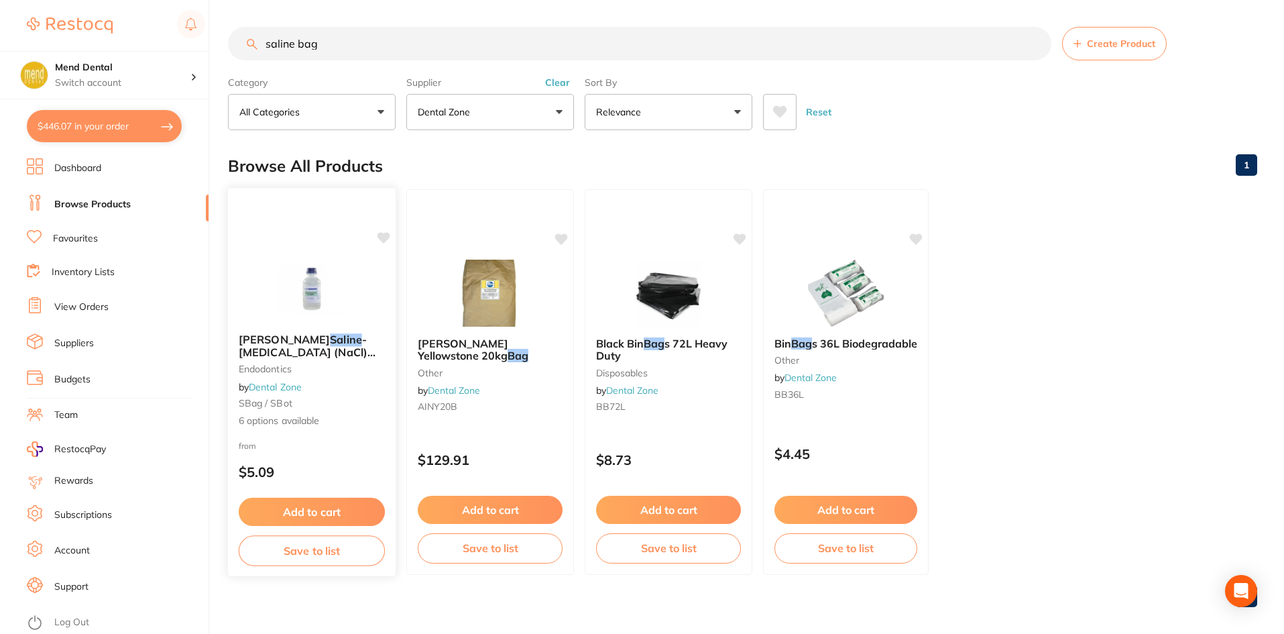
click at [320, 341] on span "- Sodium Chloride (NaCl) 0.9%" at bounding box center [307, 352] width 137 height 38
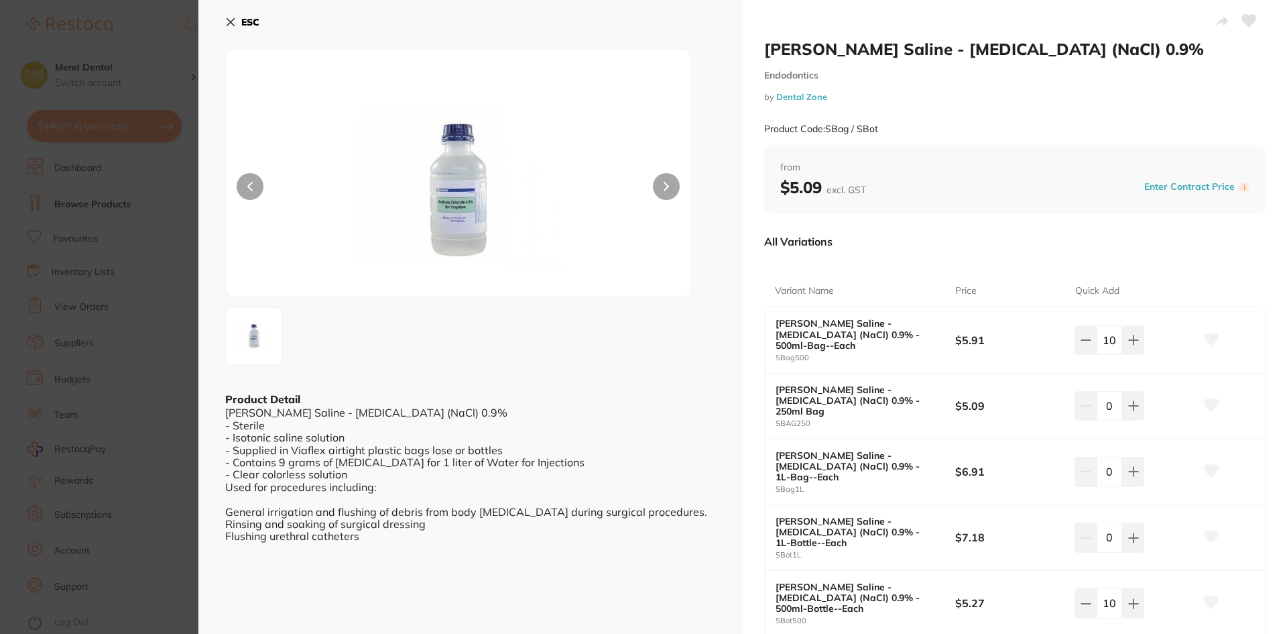
scroll to position [67, 0]
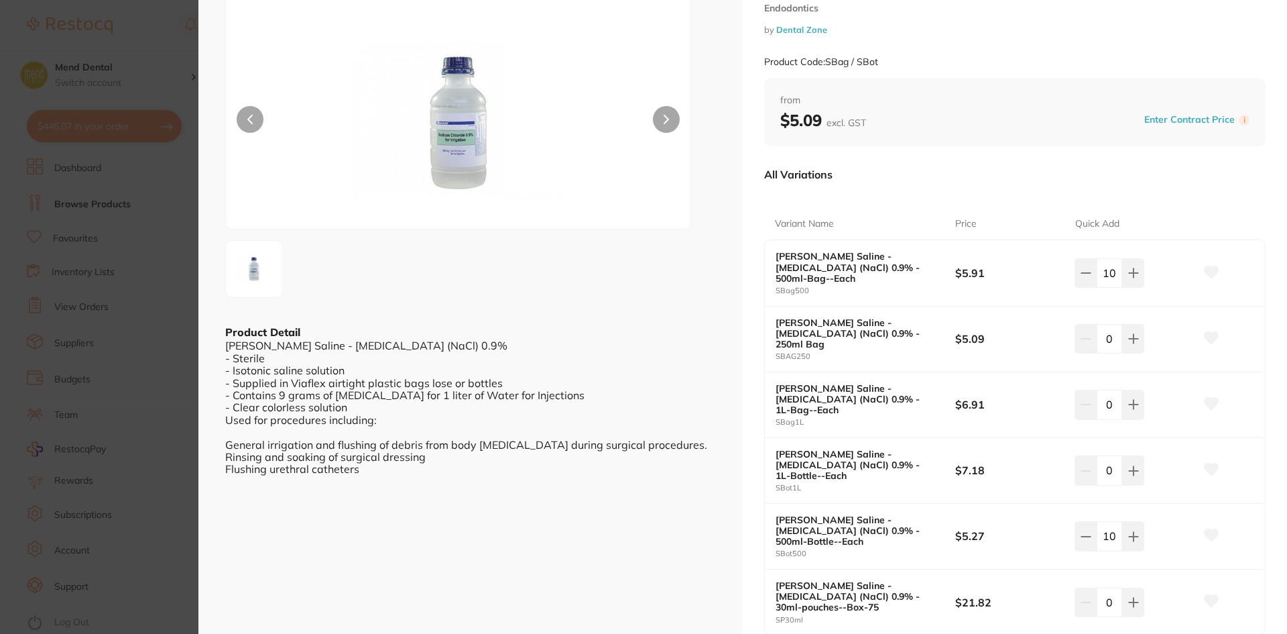
click at [158, 178] on section "Baxter Saline - Sodium Chloride (NaCl) 0.9% Endodontics by Dental Zone Product …" at bounding box center [643, 317] width 1287 height 634
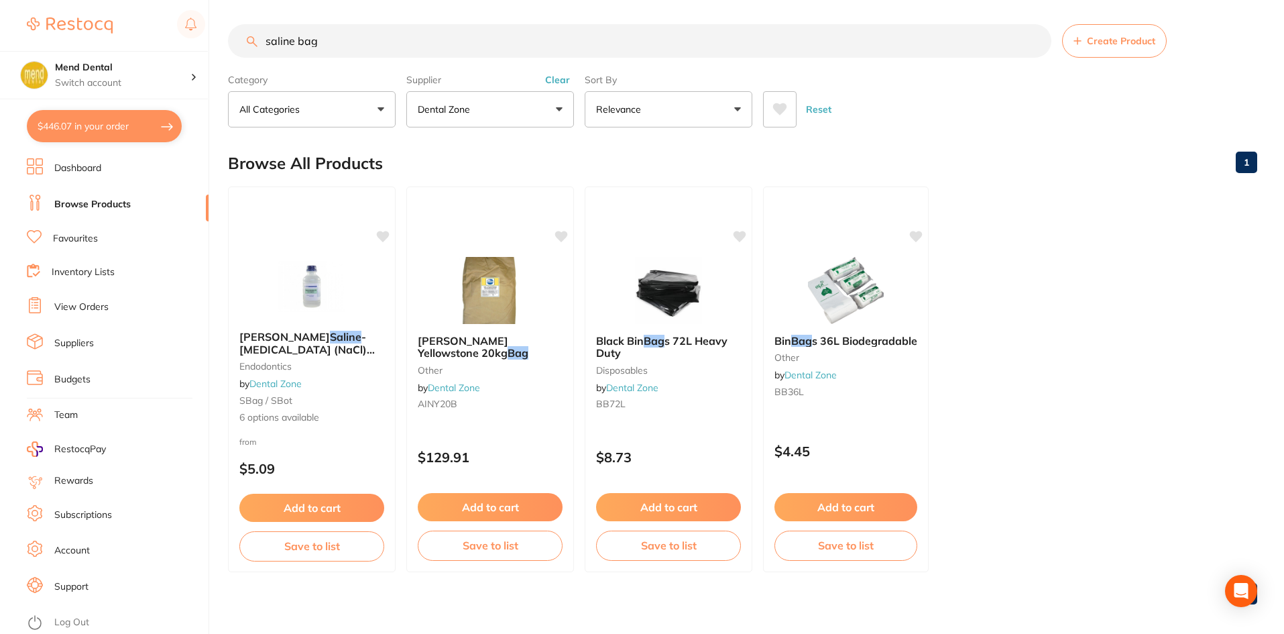
click at [133, 131] on button "$446.07 in your order" at bounding box center [104, 126] width 155 height 32
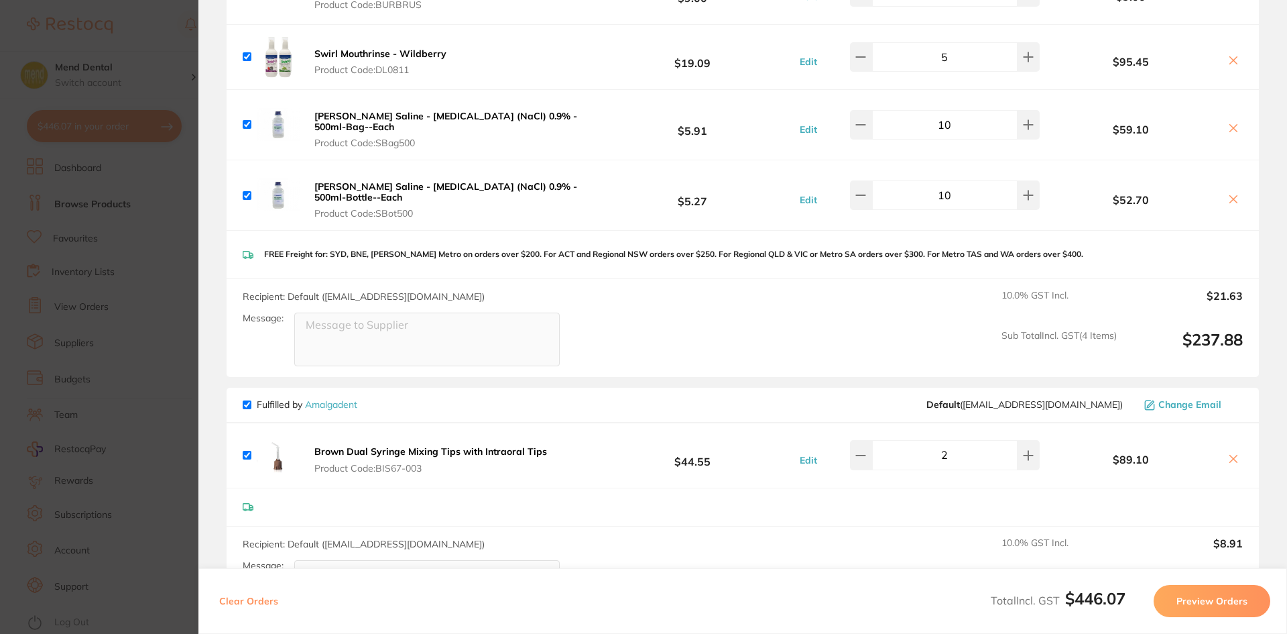
scroll to position [201, 0]
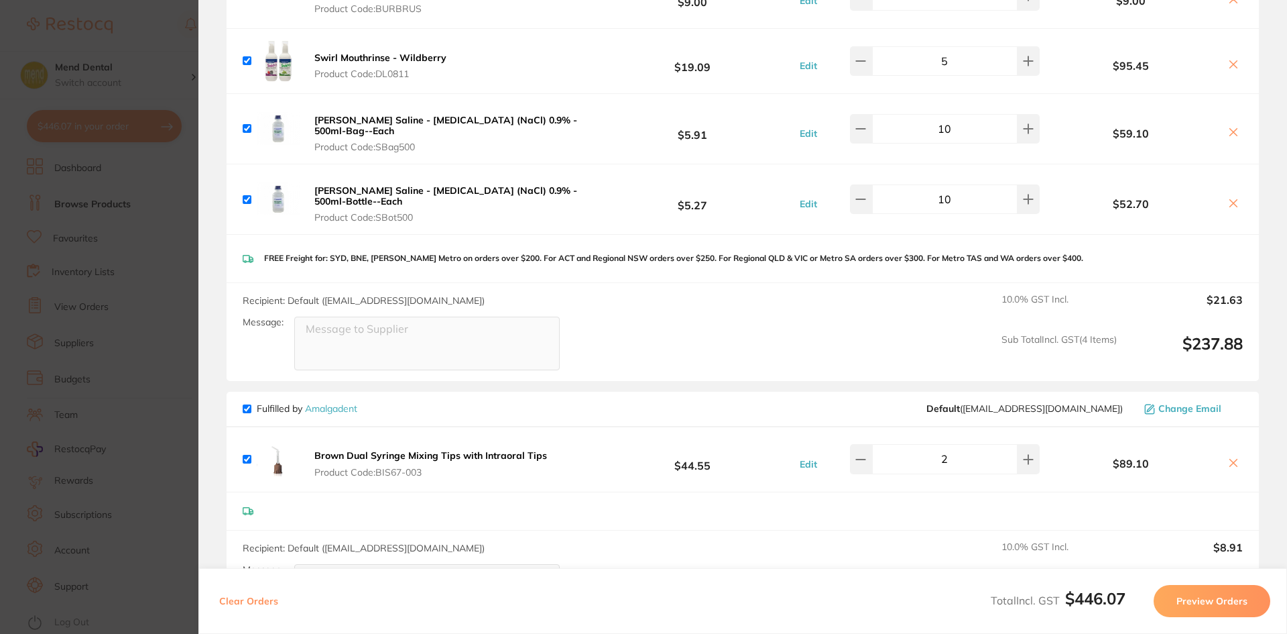
click at [121, 186] on section "Update RRP Set your pre negotiated price for this item. Item Agreed RRP (excl. …" at bounding box center [643, 317] width 1287 height 634
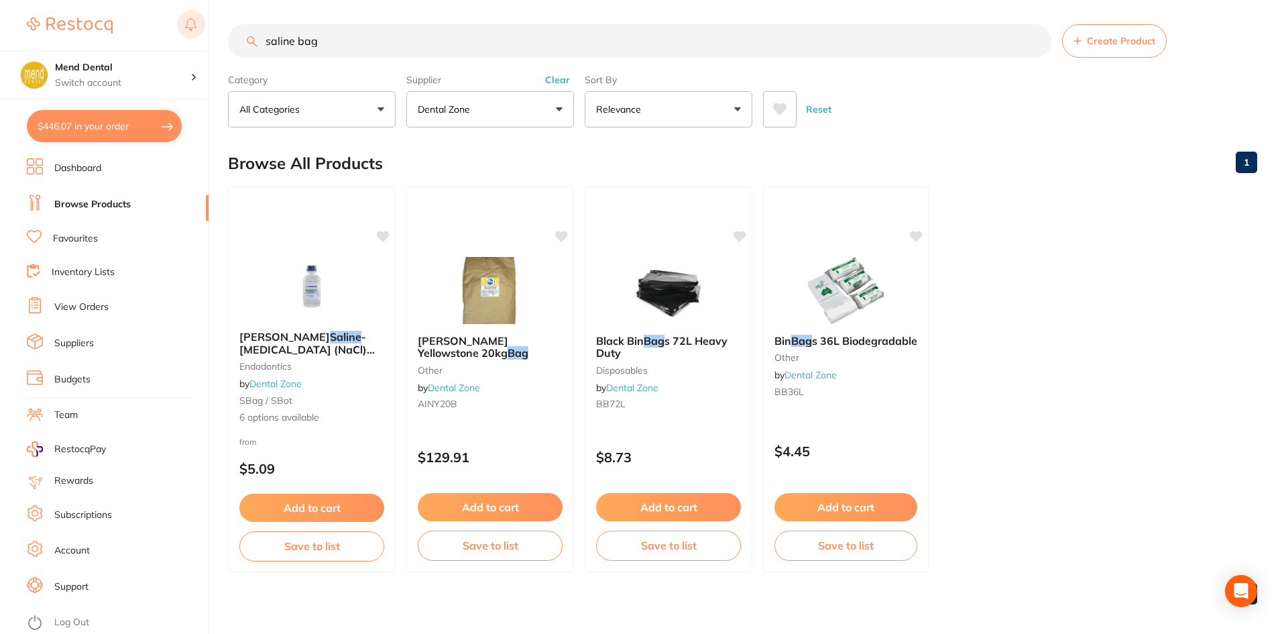
drag, startPoint x: 339, startPoint y: 41, endPoint x: 200, endPoint y: 33, distance: 138.4
click at [200, 33] on div "$446.07 Mend Dental Switch account $446.07 in your order Dashboard Browse Produ…" at bounding box center [642, 314] width 1284 height 634
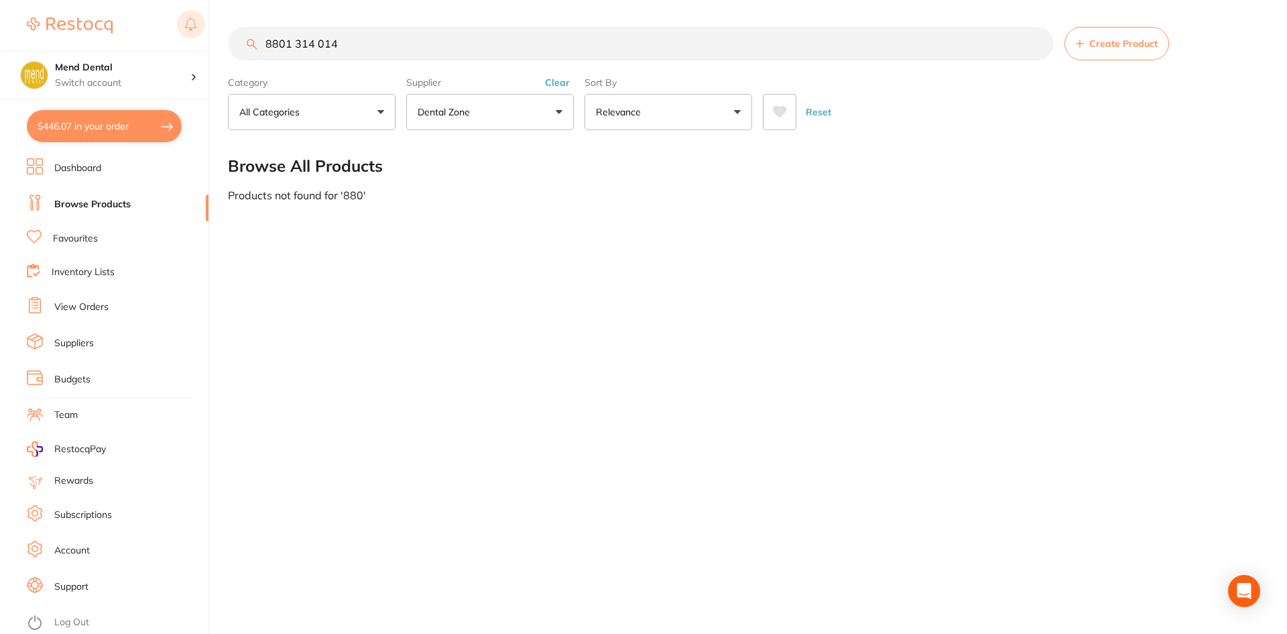
type input "8801 314 014"
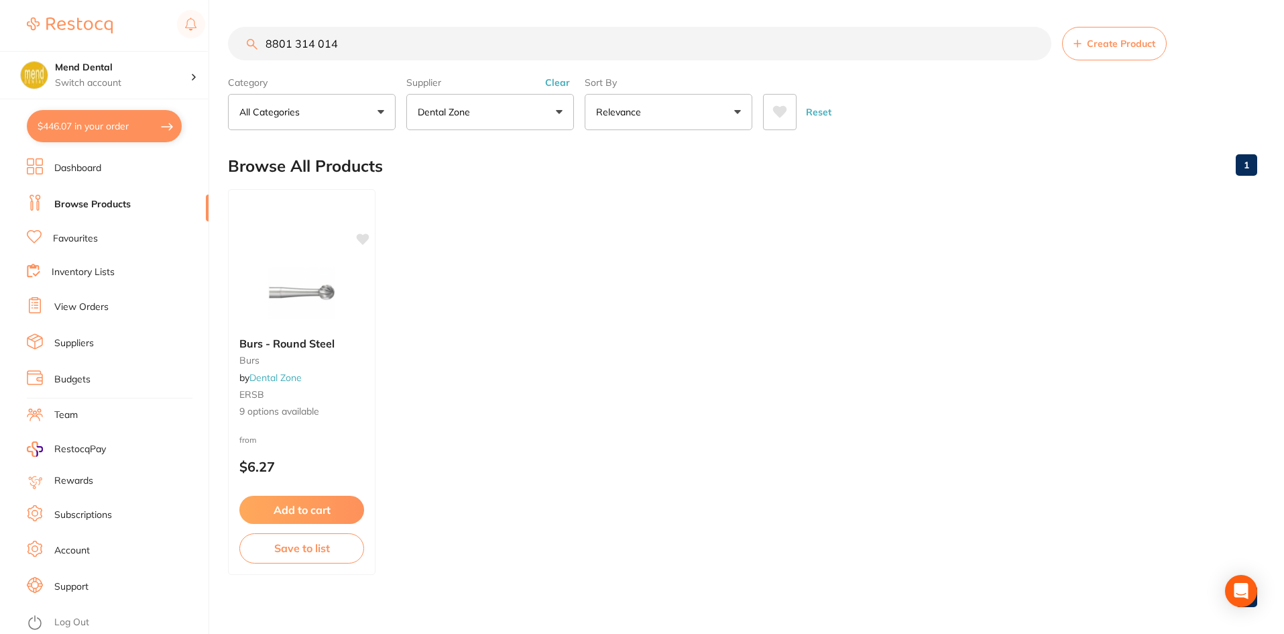
scroll to position [1, 0]
drag, startPoint x: 359, startPoint y: 57, endPoint x: 253, endPoint y: 55, distance: 106.0
click at [253, 55] on input "8801 314 014" at bounding box center [639, 44] width 823 height 34
click at [532, 120] on button "Dental Zone" at bounding box center [490, 112] width 168 height 36
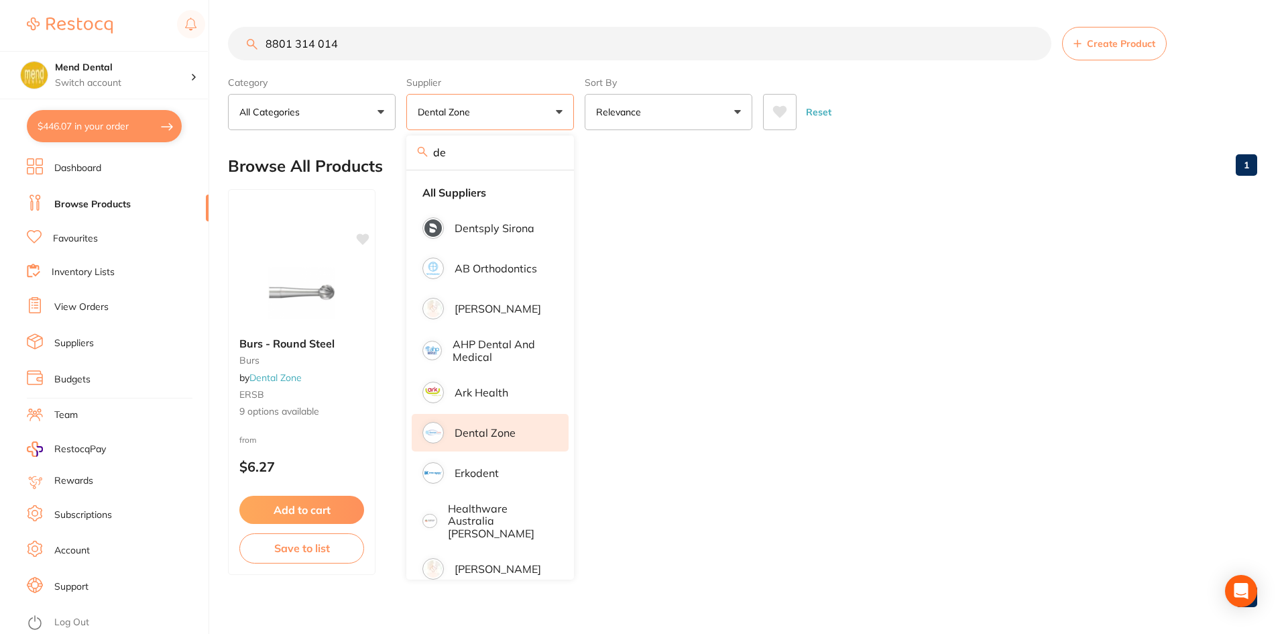
type input "deh"
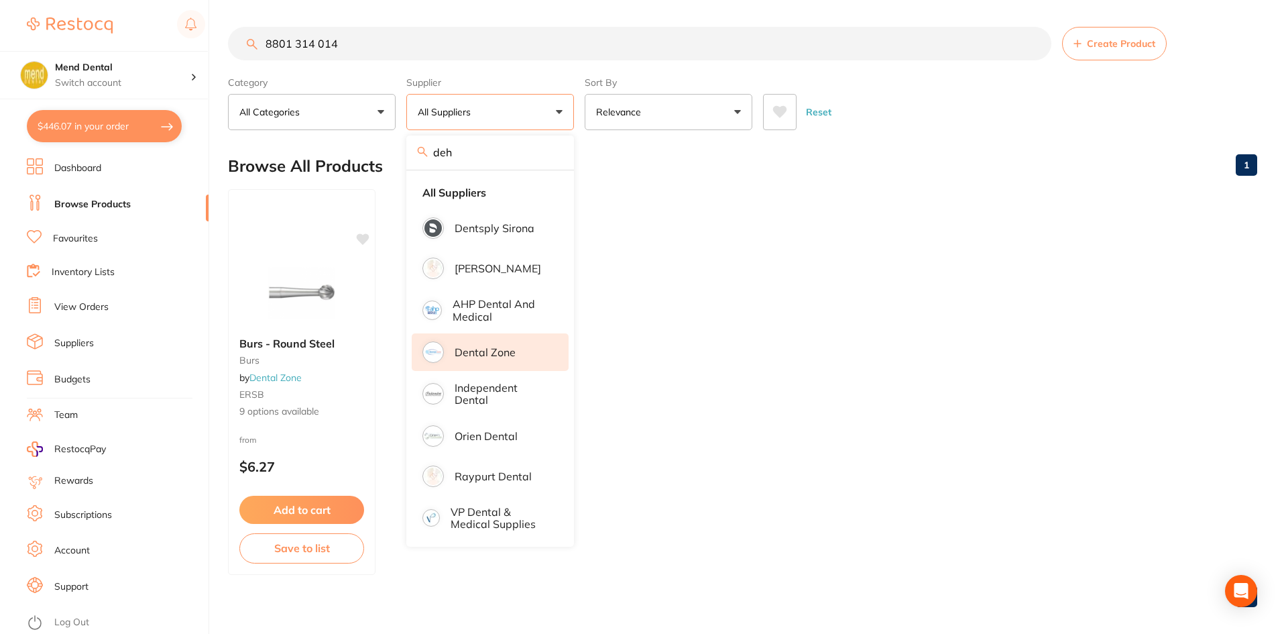
drag, startPoint x: 479, startPoint y: 150, endPoint x: 436, endPoint y: 150, distance: 43.6
click at [436, 150] on div "deh" at bounding box center [490, 152] width 168 height 34
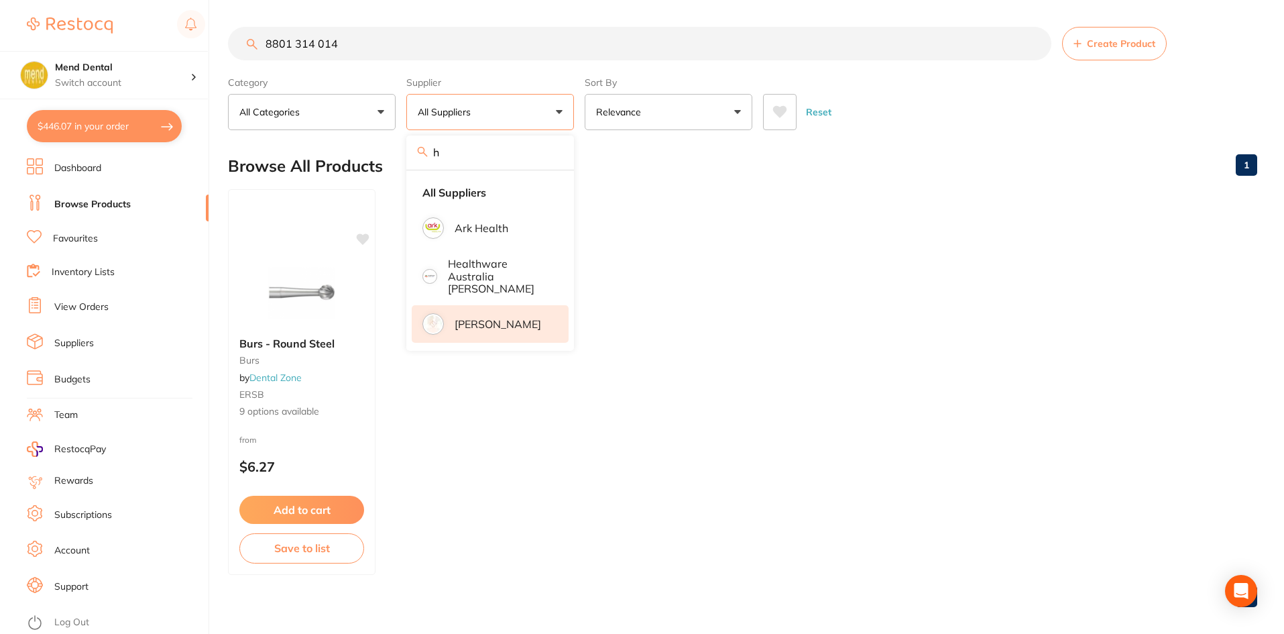
type input "h"
click at [487, 318] on p "[PERSON_NAME]" at bounding box center [498, 324] width 86 height 12
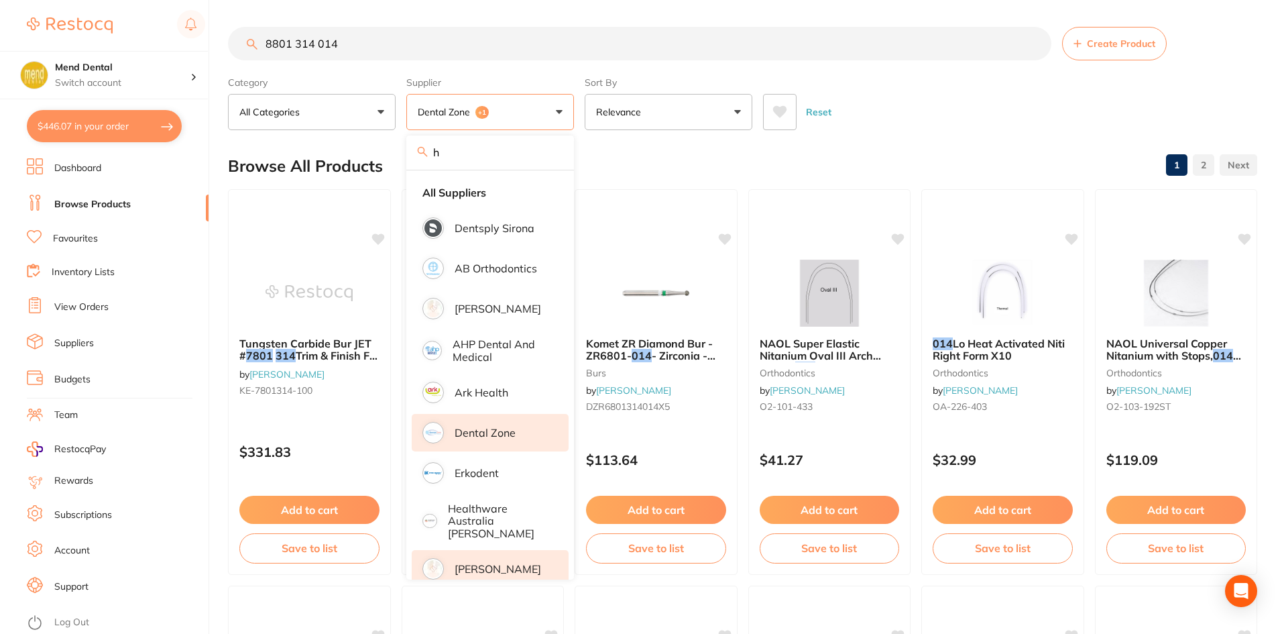
click at [909, 88] on div "Reset" at bounding box center [1004, 106] width 483 height 47
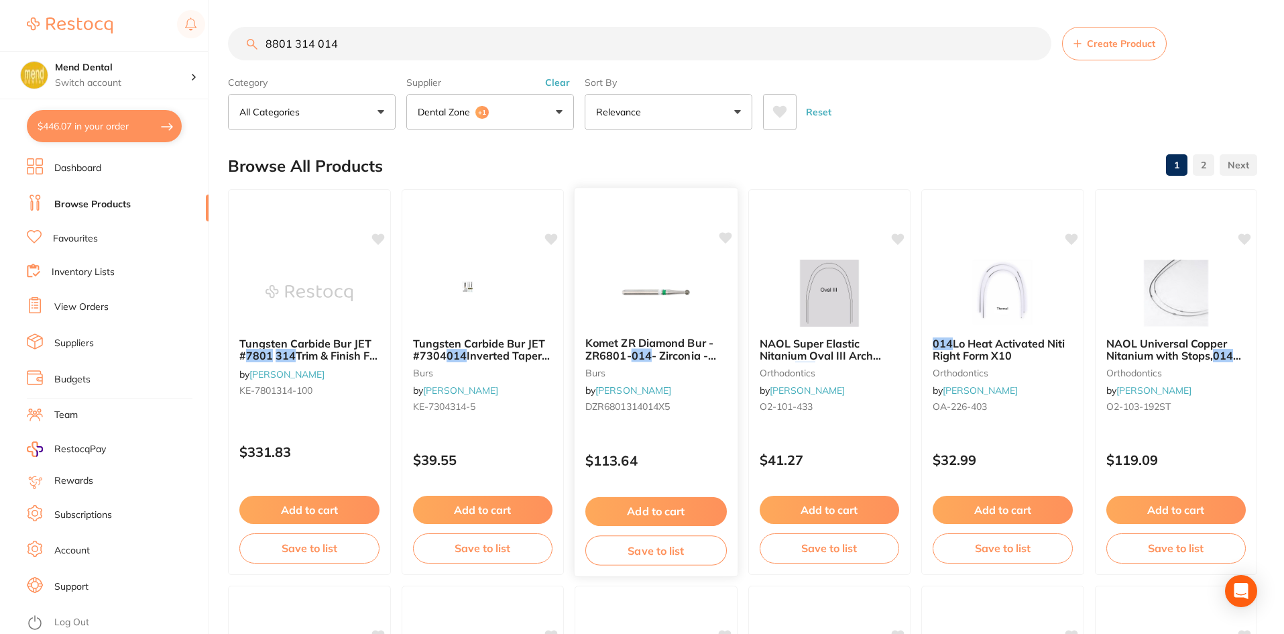
click at [649, 355] on em "014" at bounding box center [642, 355] width 20 height 13
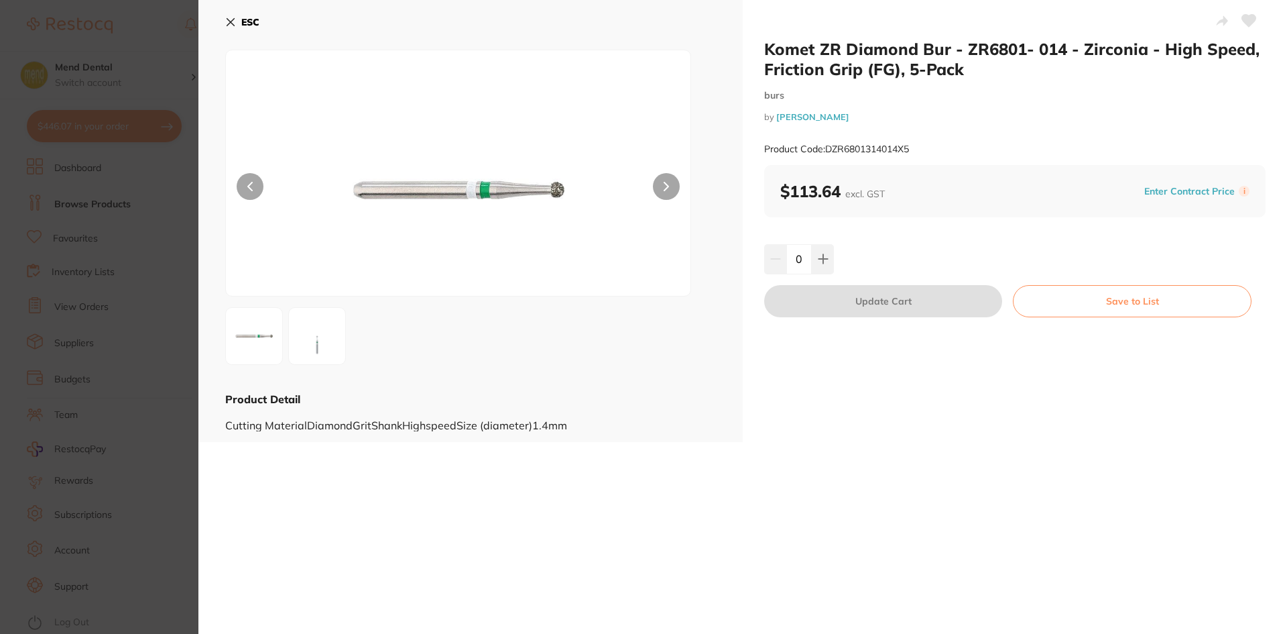
click at [228, 28] on button "ESC" at bounding box center [242, 22] width 34 height 23
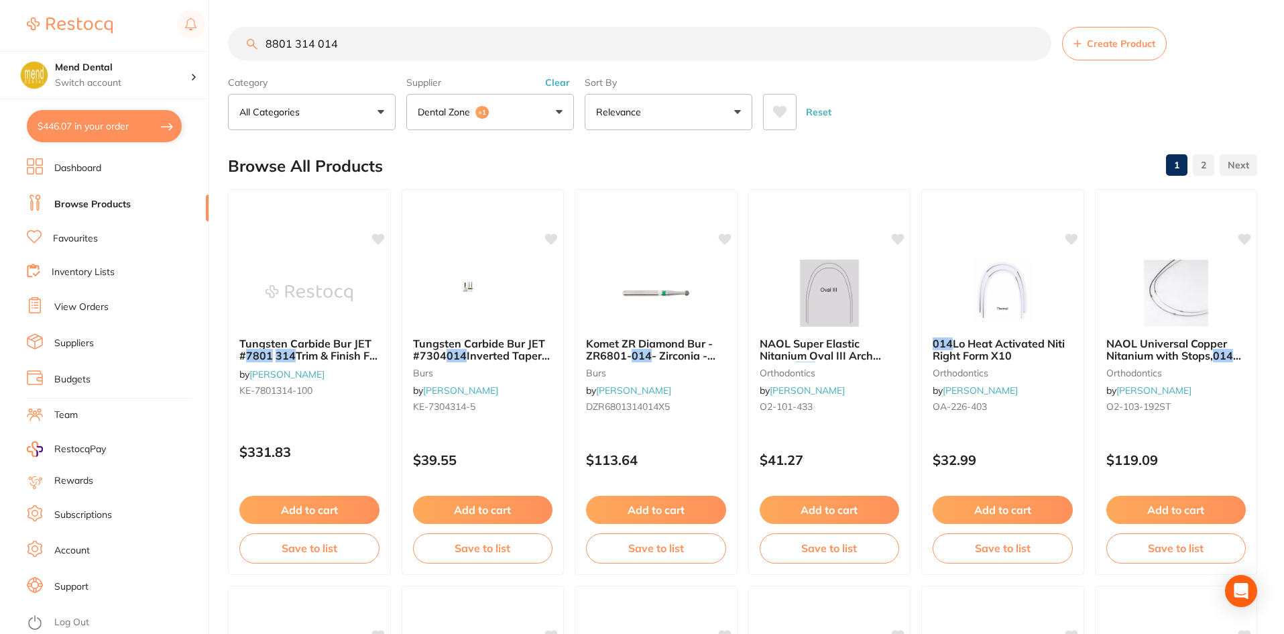
click at [520, 104] on button "Dental Zone +1" at bounding box center [490, 112] width 168 height 36
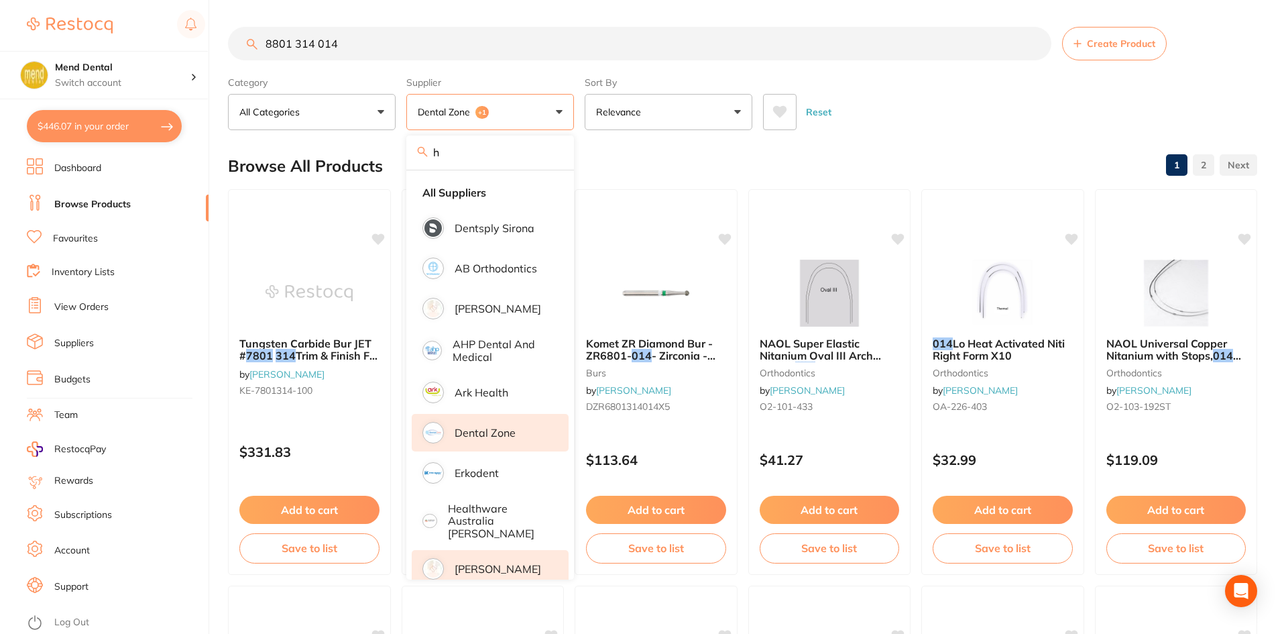
click at [500, 445] on li "Dental Zone" at bounding box center [490, 433] width 157 height 38
click at [611, 150] on div "Browse All Products 1 2" at bounding box center [742, 165] width 1029 height 45
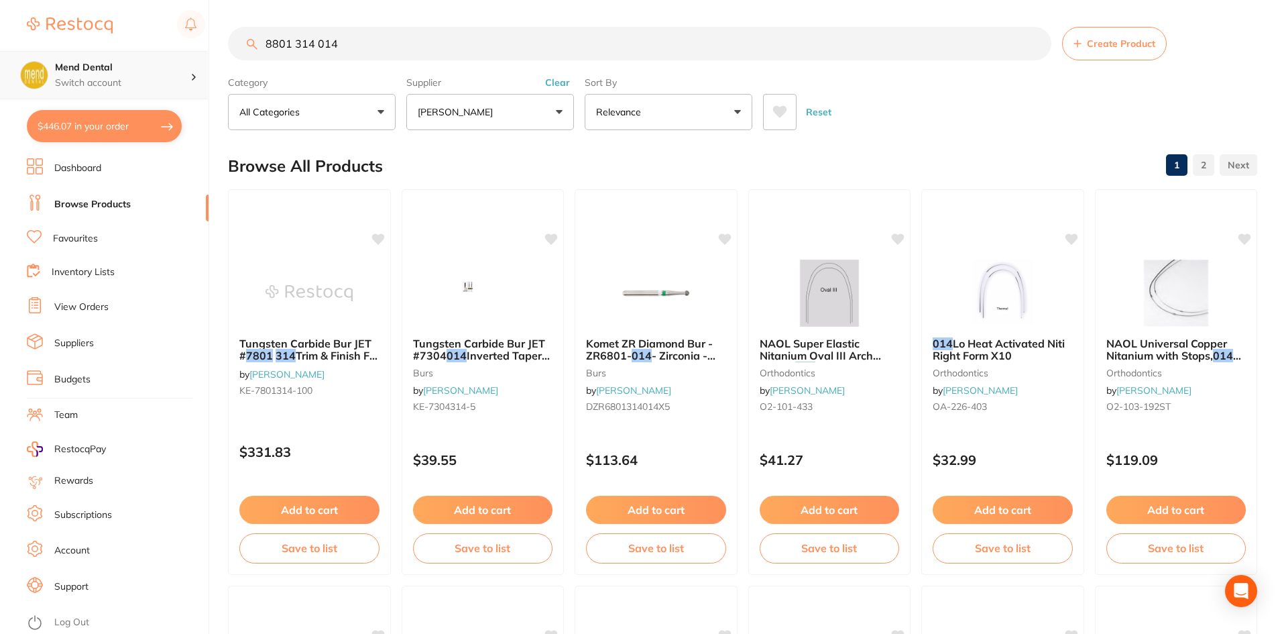
scroll to position [1, 0]
drag, startPoint x: 511, startPoint y: 50, endPoint x: 120, endPoint y: 70, distance: 391.4
click at [120, 70] on div "$446.07 Mend Dental Switch account $446.07 in your order Dashboard Browse Produ…" at bounding box center [642, 317] width 1284 height 634
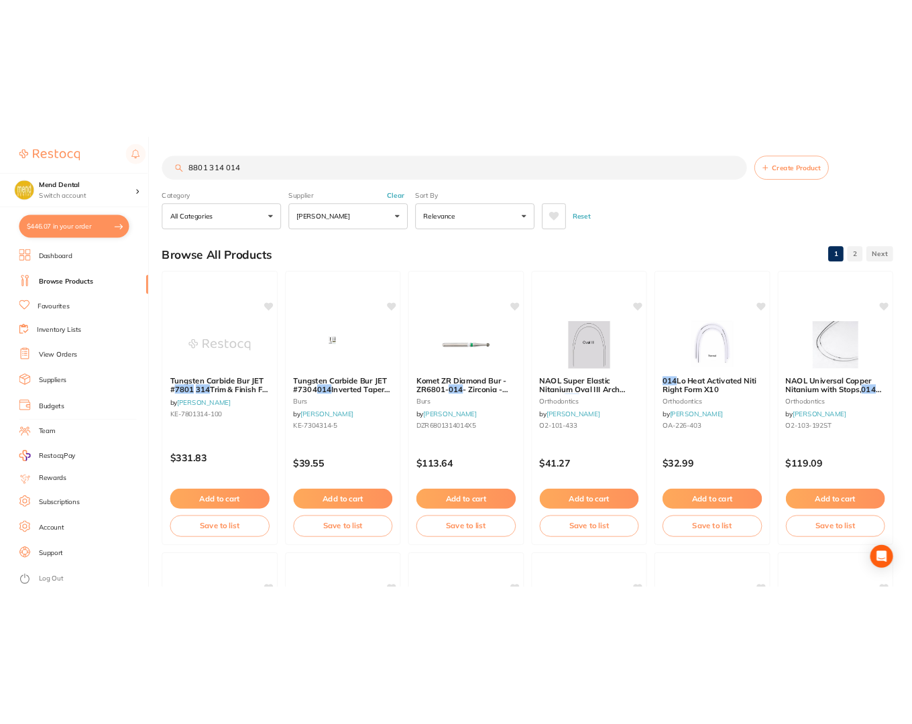
scroll to position [0, 0]
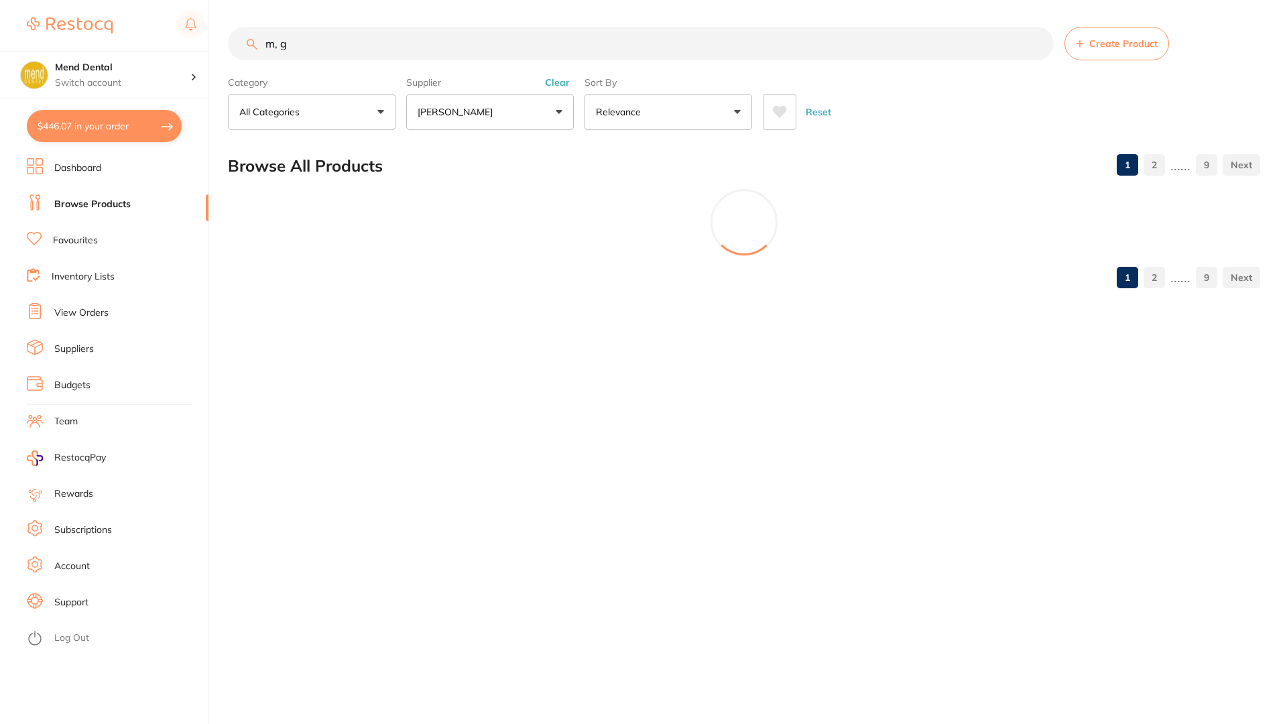
type input "m, g"
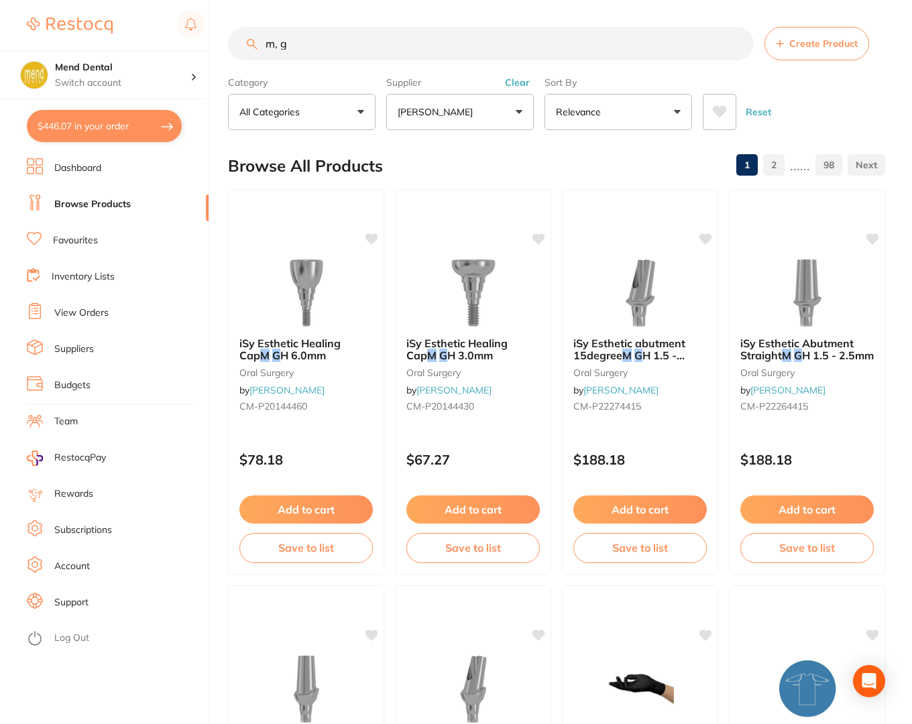
scroll to position [204, 0]
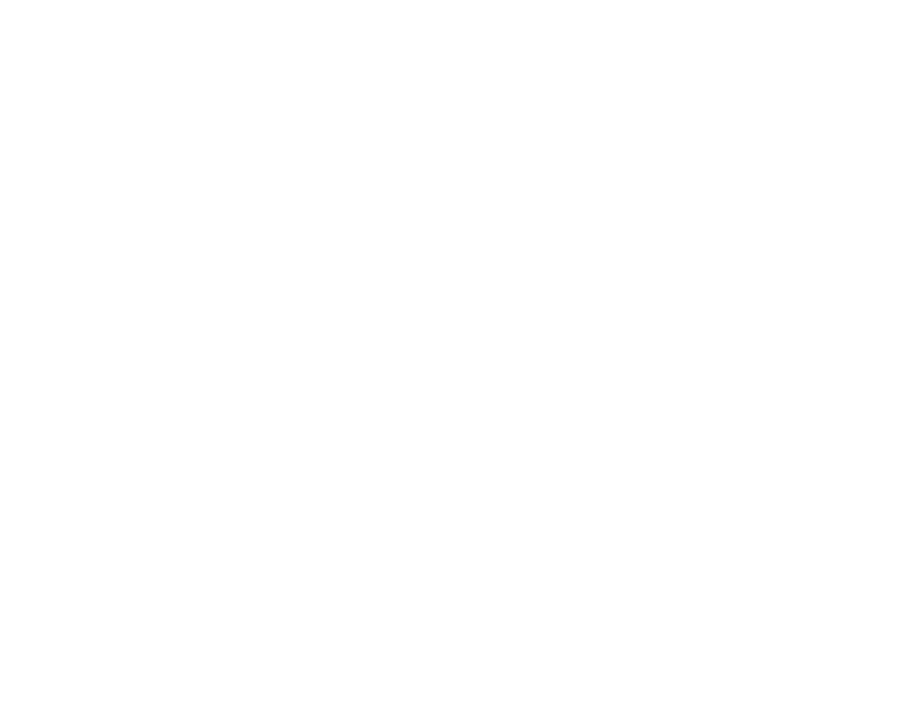
click at [799, 0] on html at bounding box center [643, 0] width 1287 height 0
click at [0, 0] on html at bounding box center [643, 0] width 1287 height 0
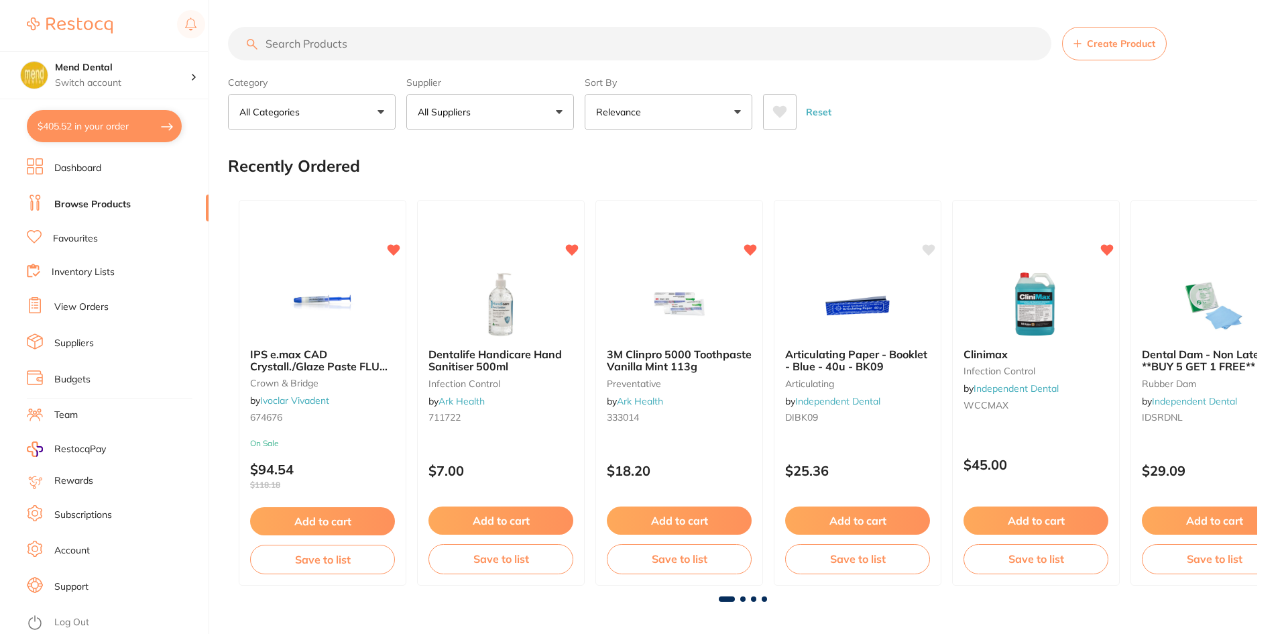
click at [302, 46] on input "search" at bounding box center [639, 44] width 823 height 34
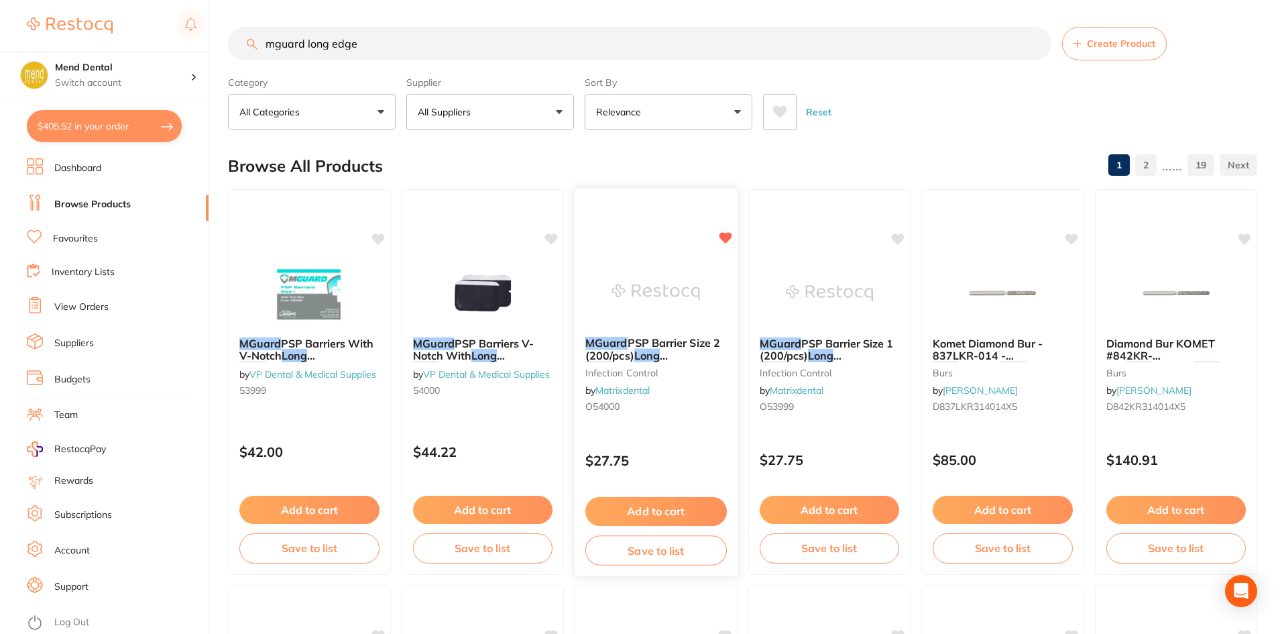
type input "mguard long edge"
click at [653, 269] on img at bounding box center [656, 292] width 88 height 68
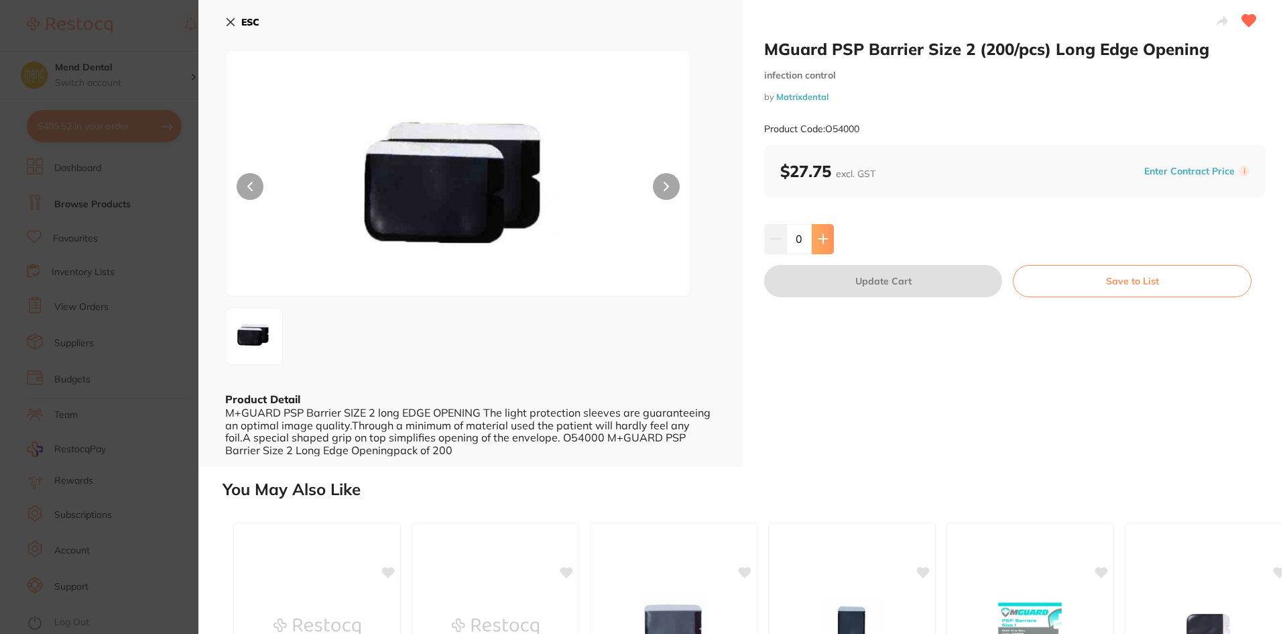
click at [812, 245] on button at bounding box center [823, 239] width 22 height 30
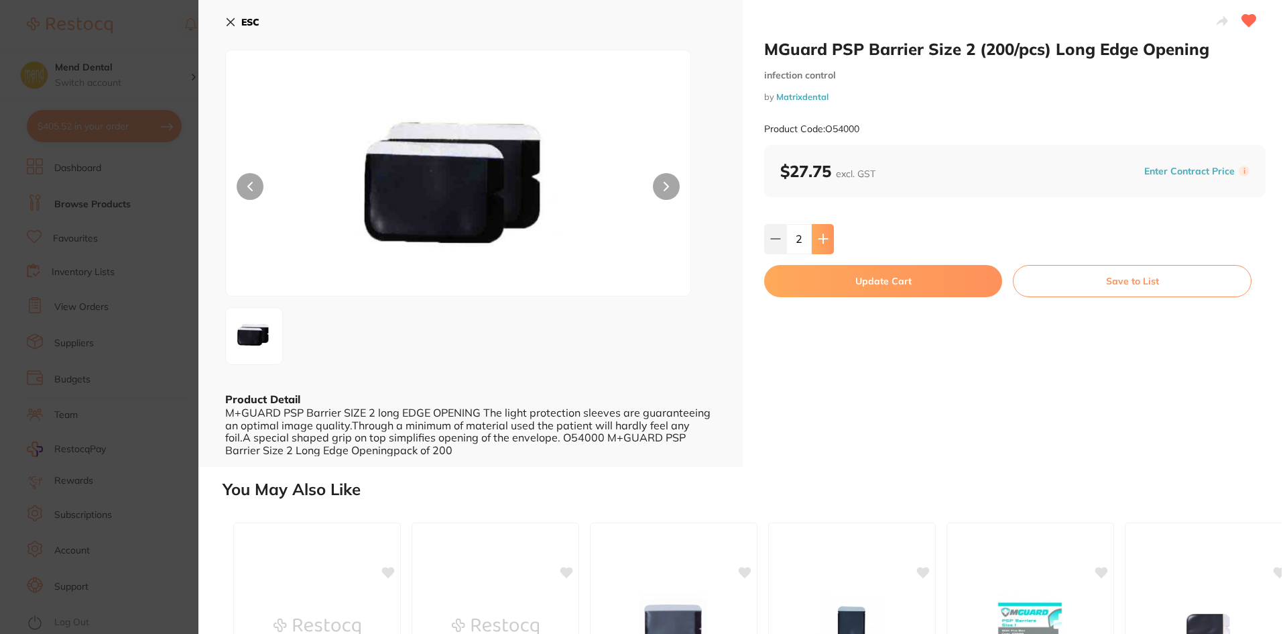
click at [814, 245] on button at bounding box center [823, 239] width 22 height 30
click at [780, 241] on button at bounding box center [775, 239] width 22 height 30
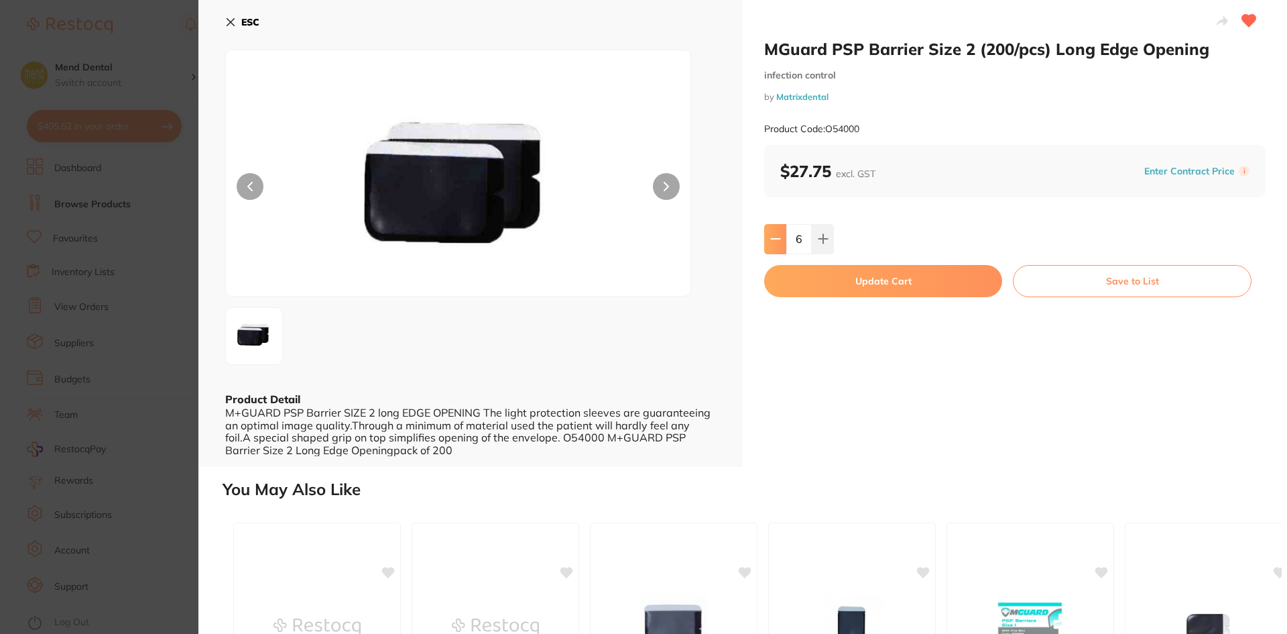
type input "5"
click at [890, 284] on button "Update Cart" at bounding box center [883, 281] width 238 height 32
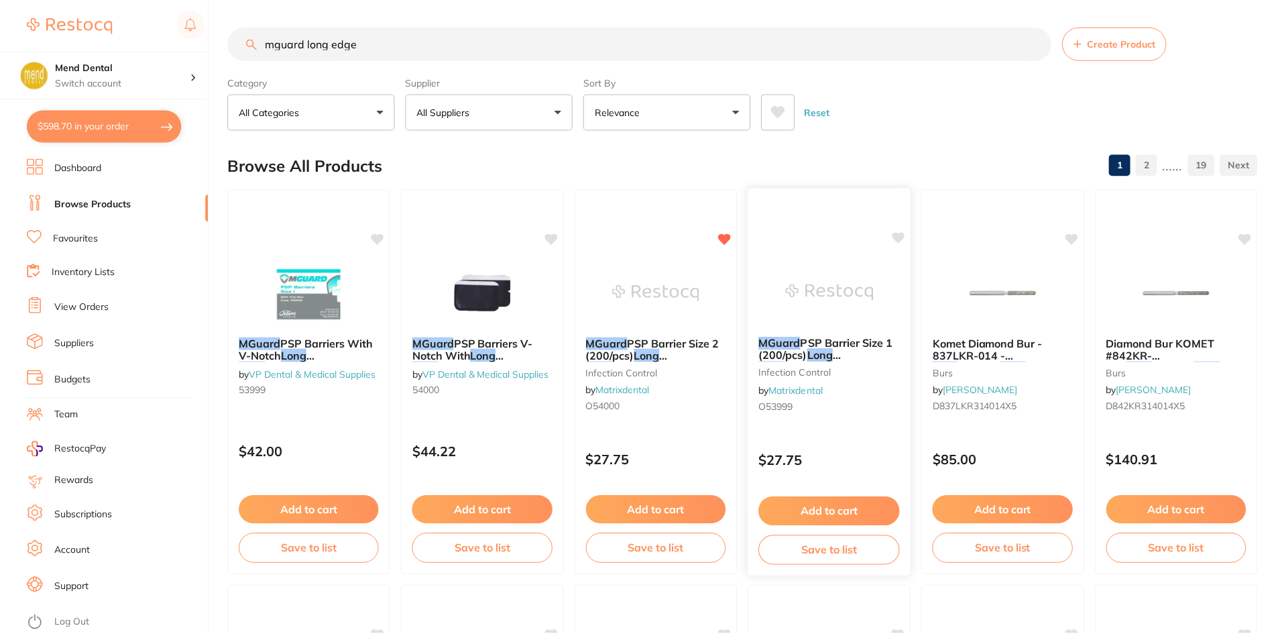
scroll to position [37, 0]
